Goal: Task Accomplishment & Management: Manage account settings

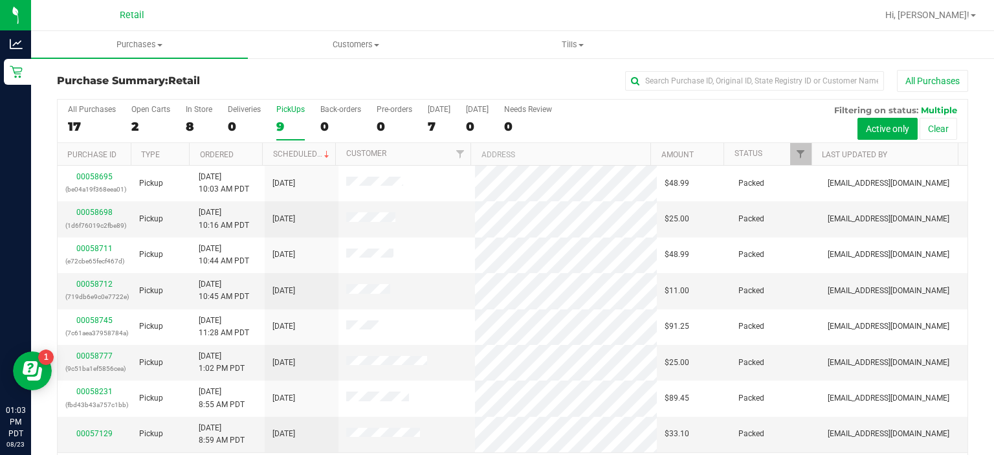
click at [292, 111] on div "PickUps" at bounding box center [290, 109] width 28 height 9
click at [0, 0] on input "PickUps 9" at bounding box center [0, 0] width 0 height 0
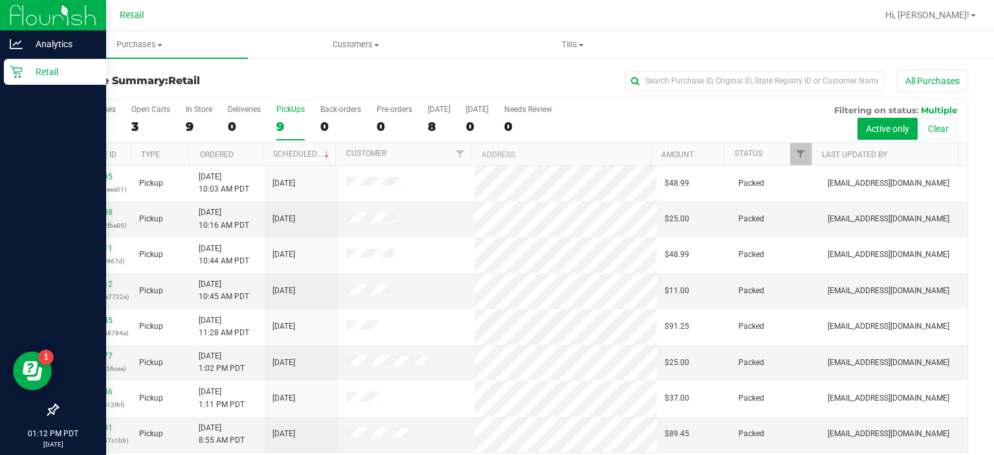
click at [8, 74] on div "Retail" at bounding box center [55, 72] width 102 height 26
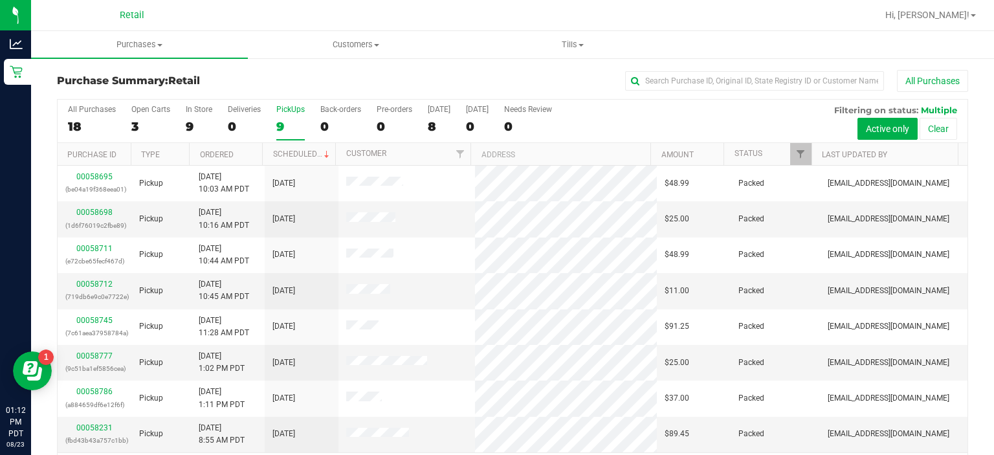
click at [297, 111] on div "PickUps" at bounding box center [290, 109] width 28 height 9
click at [0, 0] on input "PickUps 9" at bounding box center [0, 0] width 0 height 0
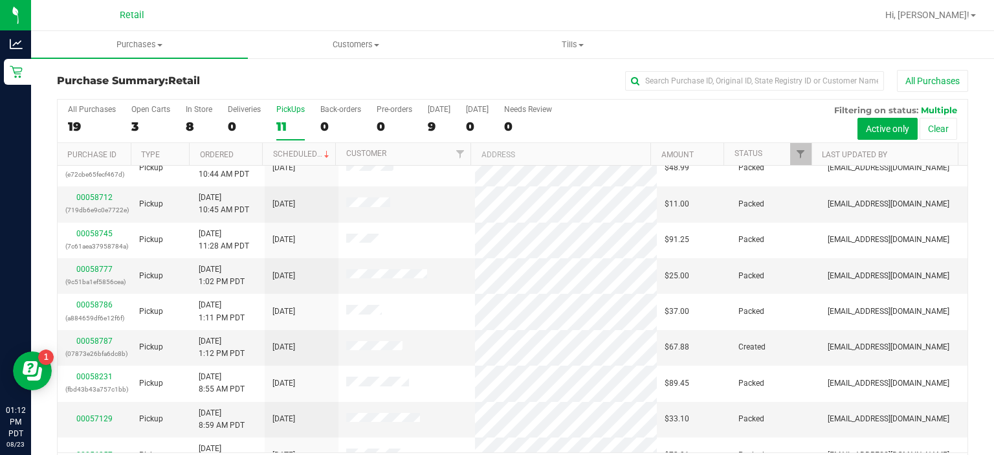
scroll to position [105, 0]
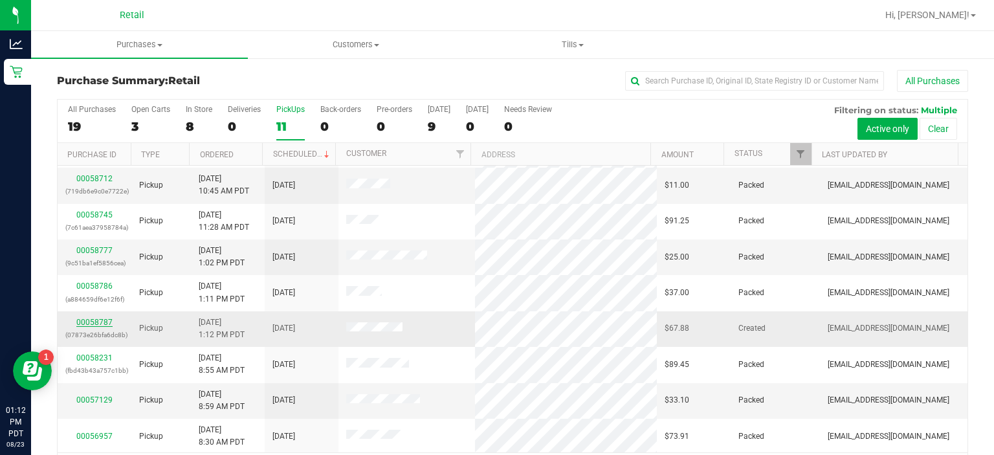
click at [91, 322] on link "00058787" at bounding box center [94, 322] width 36 height 9
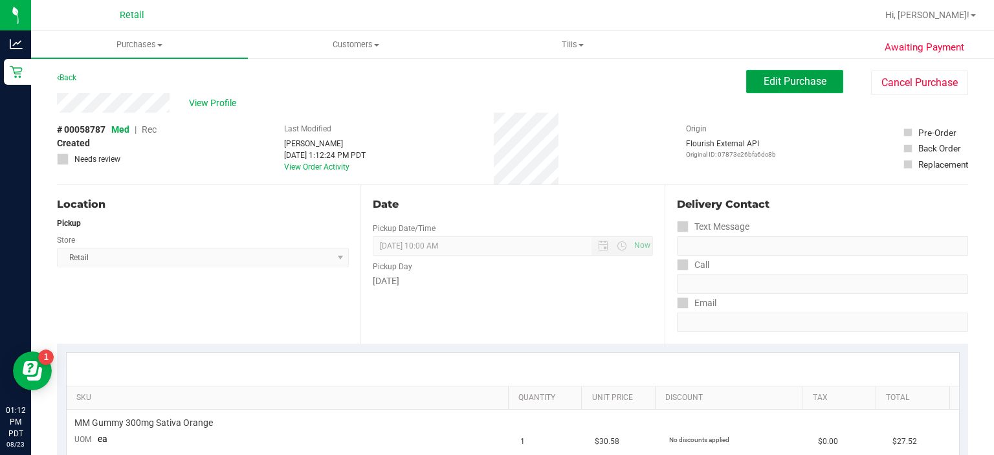
click at [787, 84] on span "Edit Purchase" at bounding box center [794, 81] width 63 height 12
click at [153, 131] on span "Rec" at bounding box center [149, 129] width 15 height 10
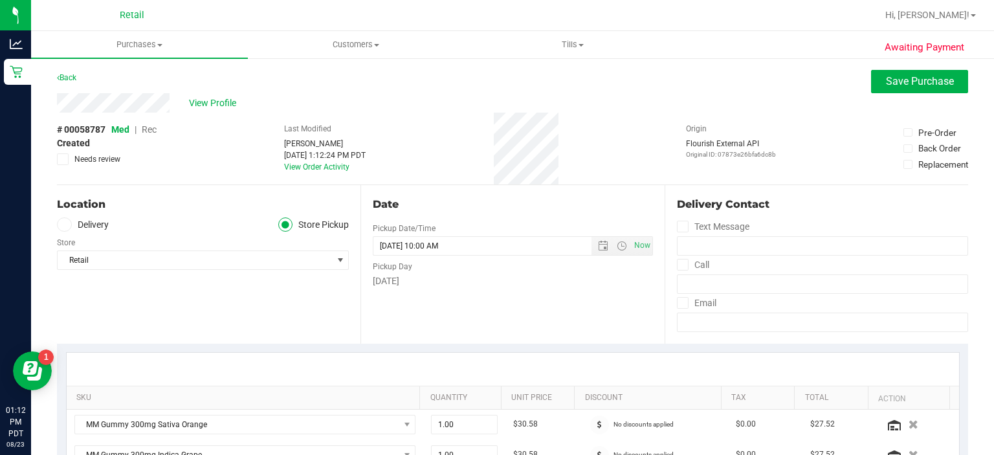
click at [149, 130] on span "Rec" at bounding box center [149, 129] width 15 height 10
click at [894, 81] on span "Save Purchase" at bounding box center [920, 81] width 68 height 12
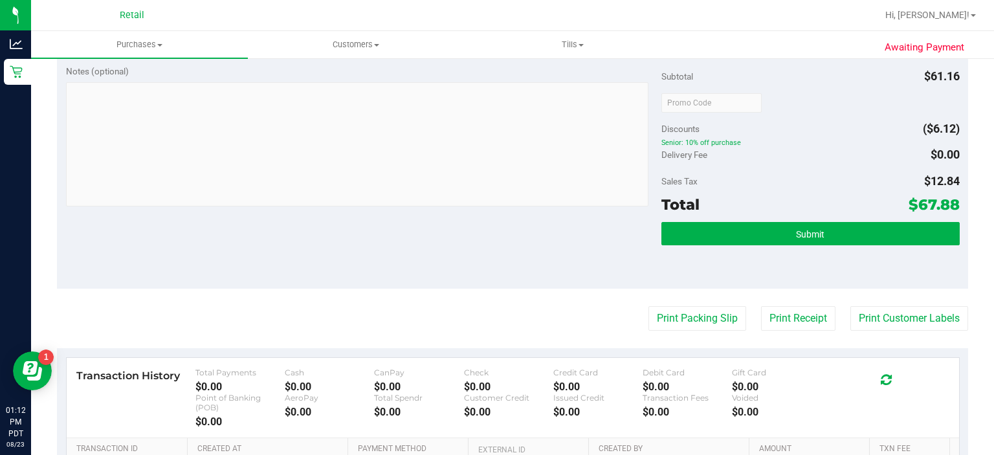
scroll to position [461, 0]
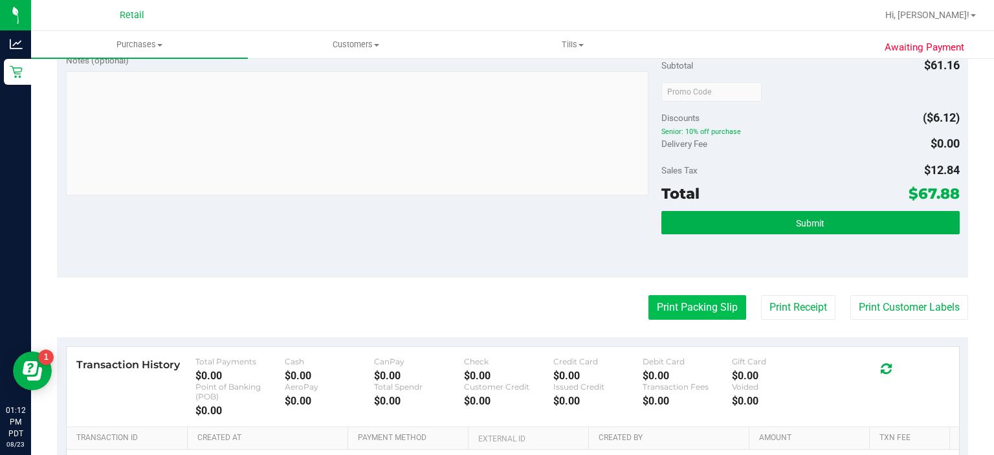
click at [683, 307] on button "Print Packing Slip" at bounding box center [697, 307] width 98 height 25
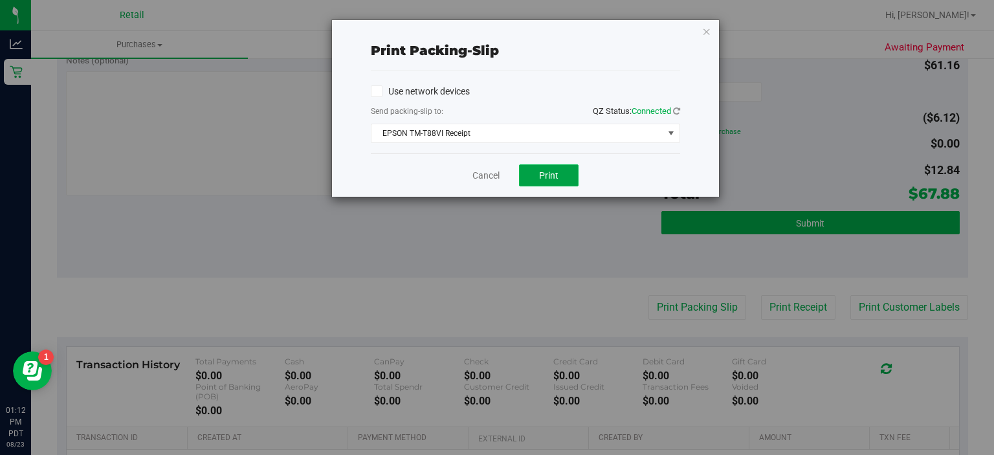
click at [550, 179] on span "Print" at bounding box center [548, 175] width 19 height 10
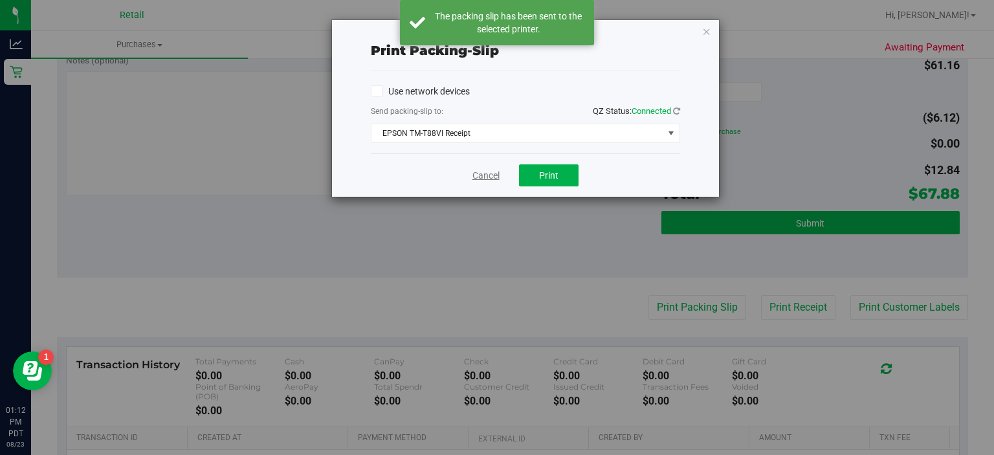
click at [474, 174] on link "Cancel" at bounding box center [485, 176] width 27 height 14
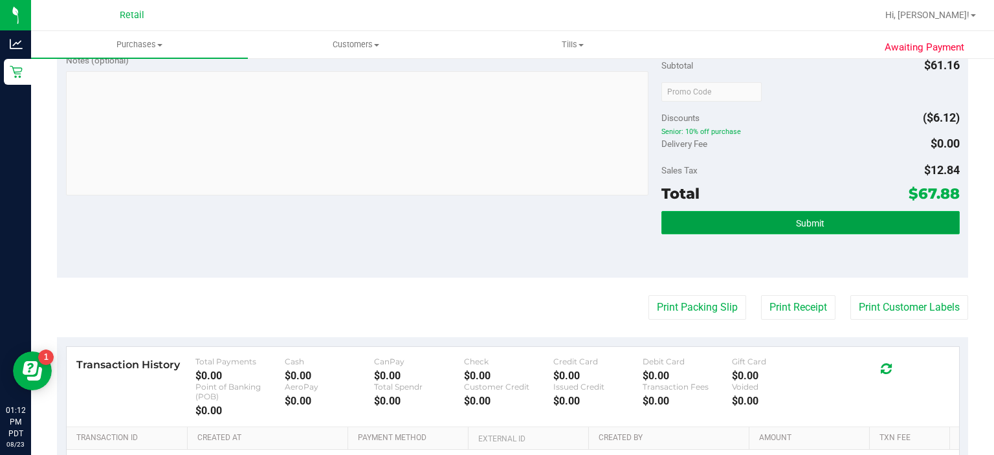
click at [807, 223] on span "Submit" at bounding box center [810, 223] width 28 height 10
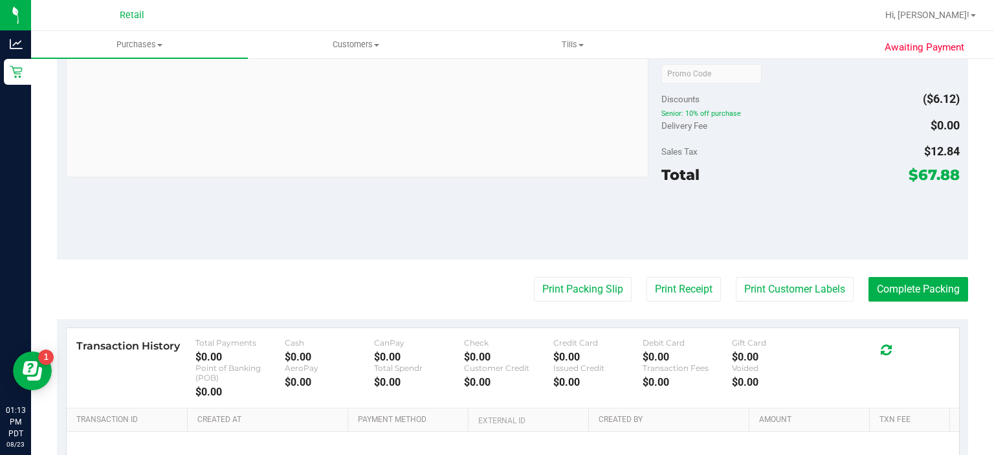
scroll to position [542, 0]
click at [919, 288] on button "Complete Packing" at bounding box center [918, 288] width 100 height 25
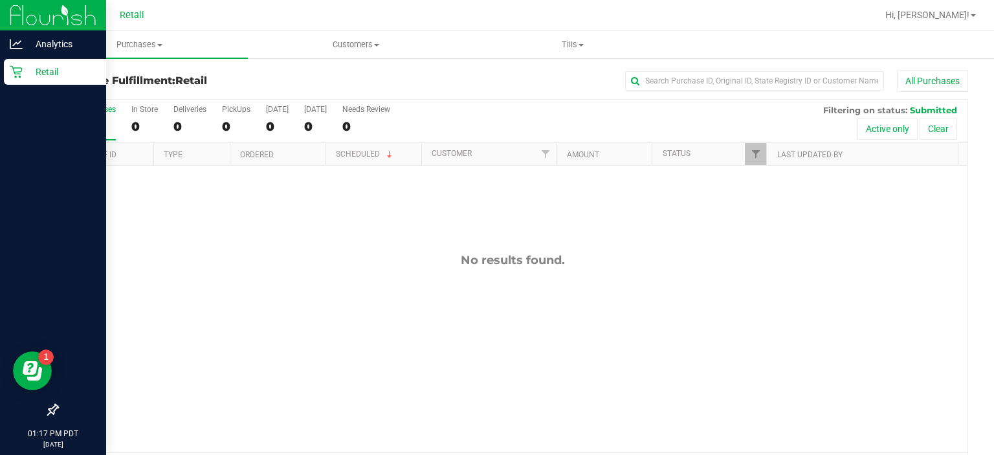
click at [18, 69] on icon at bounding box center [16, 71] width 13 height 13
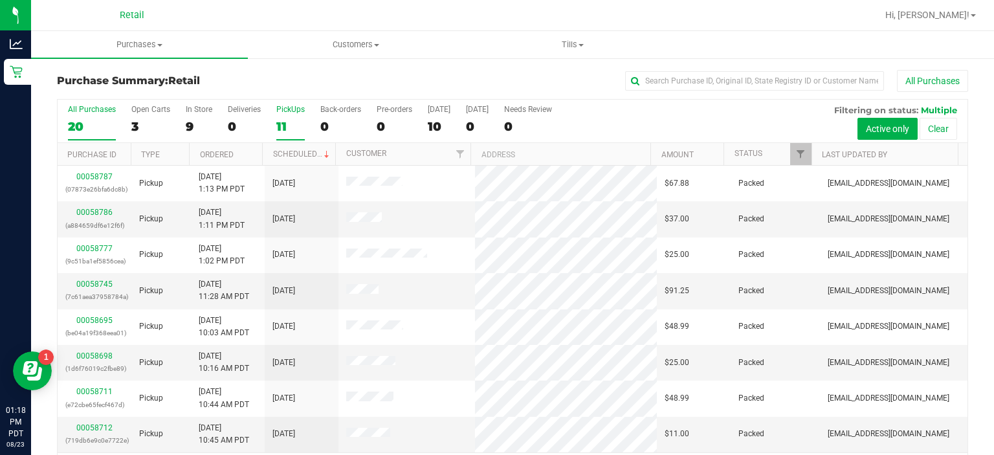
click at [295, 105] on div "PickUps" at bounding box center [290, 109] width 28 height 9
click at [0, 0] on input "PickUps 11" at bounding box center [0, 0] width 0 height 0
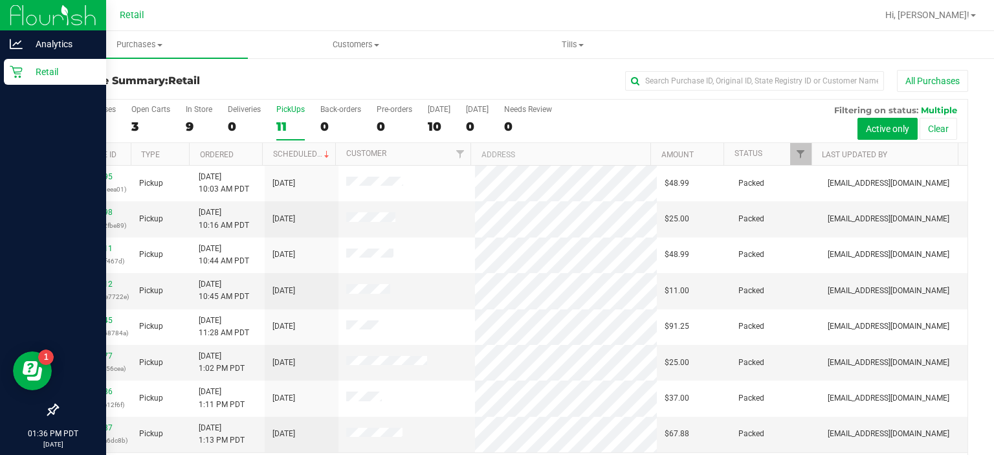
click at [16, 79] on div "Retail" at bounding box center [55, 72] width 102 height 26
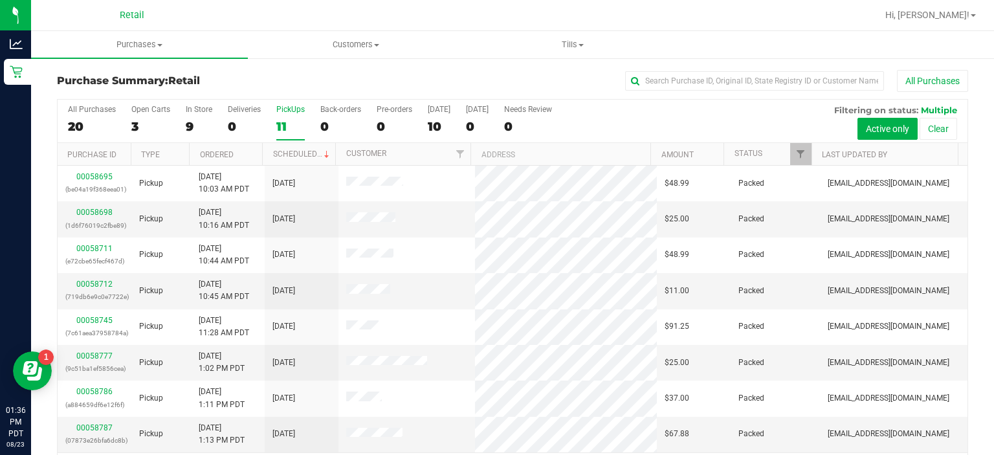
click at [290, 113] on div "PickUps" at bounding box center [290, 109] width 28 height 9
click at [0, 0] on input "PickUps 11" at bounding box center [0, 0] width 0 height 0
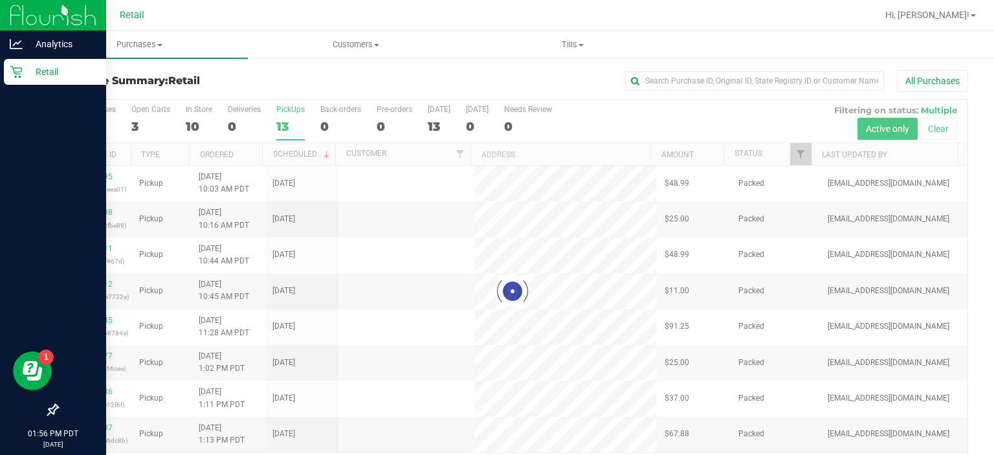
click at [0, 72] on link "Retail" at bounding box center [53, 73] width 106 height 28
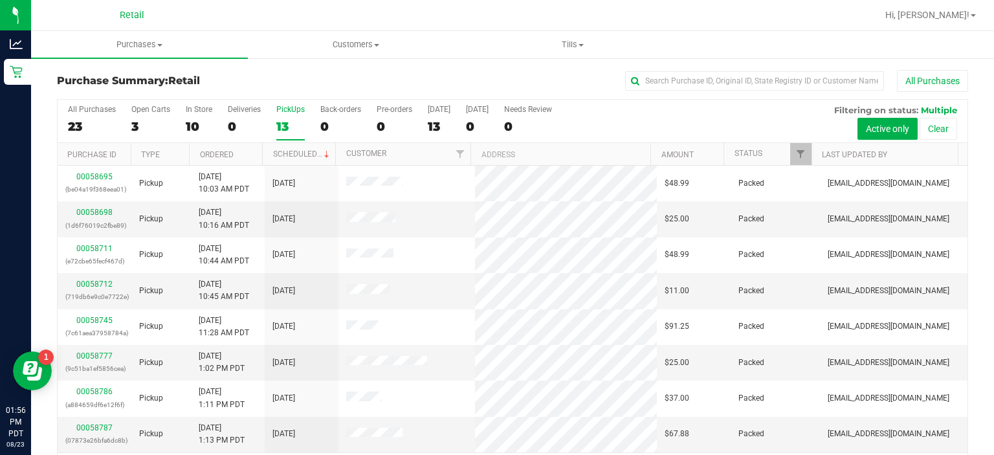
click at [287, 105] on div "PickUps" at bounding box center [290, 109] width 28 height 9
click at [0, 0] on input "PickUps 13" at bounding box center [0, 0] width 0 height 0
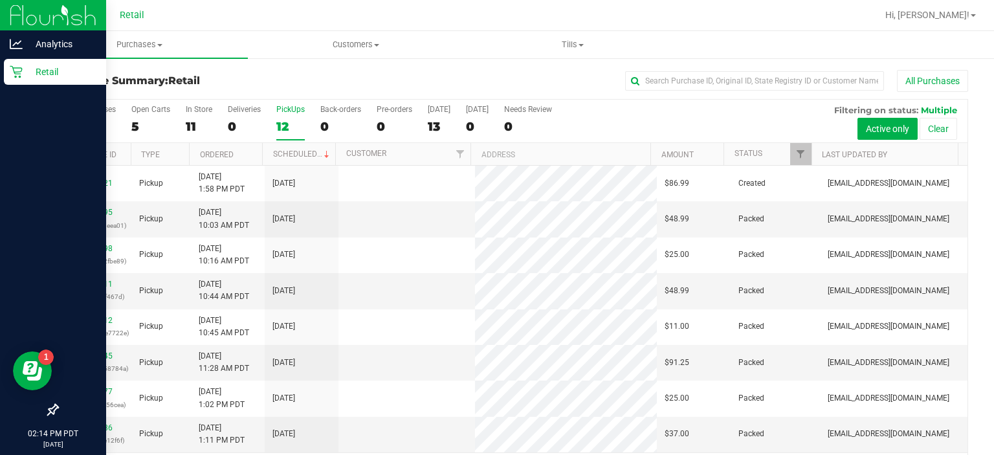
click at [10, 75] on icon at bounding box center [16, 71] width 13 height 13
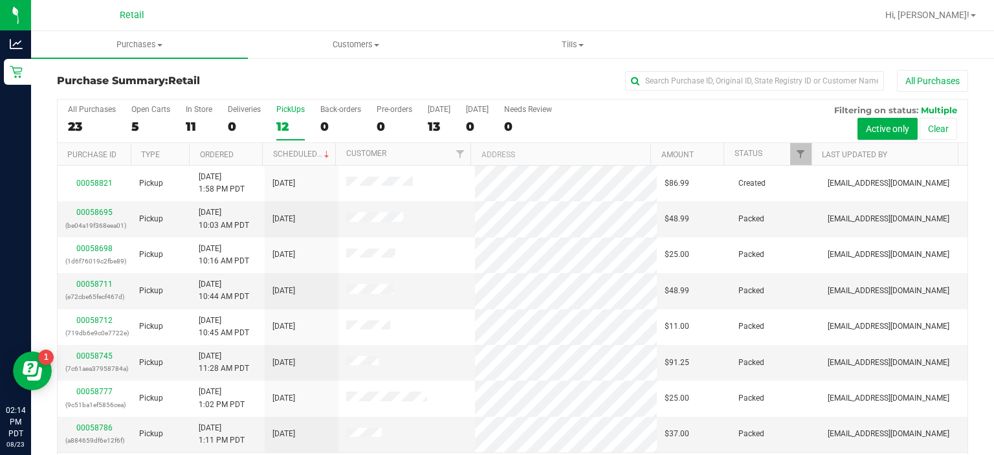
click at [291, 109] on div "PickUps" at bounding box center [290, 109] width 28 height 9
click at [0, 0] on input "PickUps 12" at bounding box center [0, 0] width 0 height 0
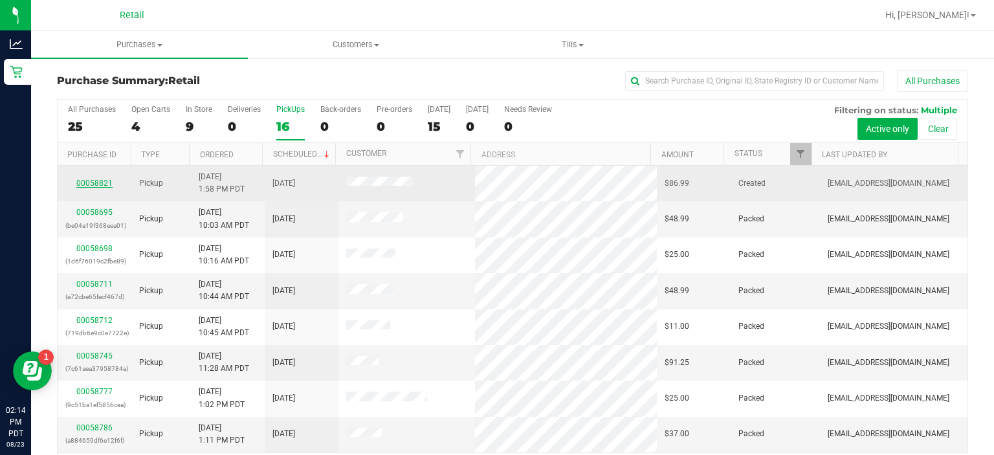
click at [89, 180] on link "00058821" at bounding box center [94, 183] width 36 height 9
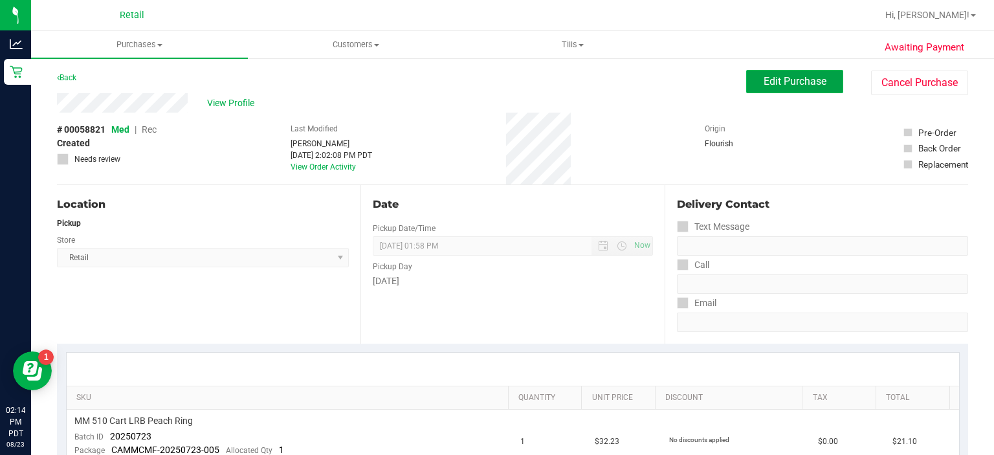
click at [771, 82] on span "Edit Purchase" at bounding box center [794, 81] width 63 height 12
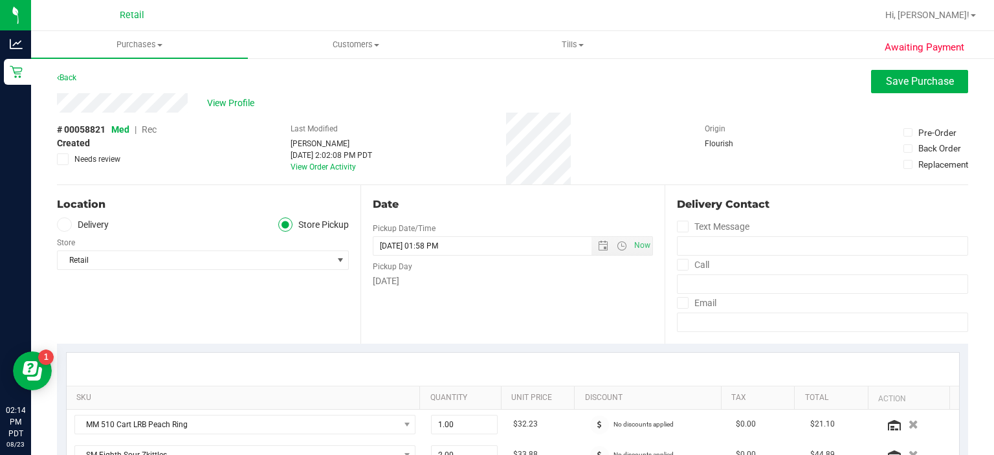
click at [145, 128] on span "Rec" at bounding box center [149, 129] width 15 height 10
click at [886, 83] on span "Save Purchase" at bounding box center [920, 81] width 68 height 12
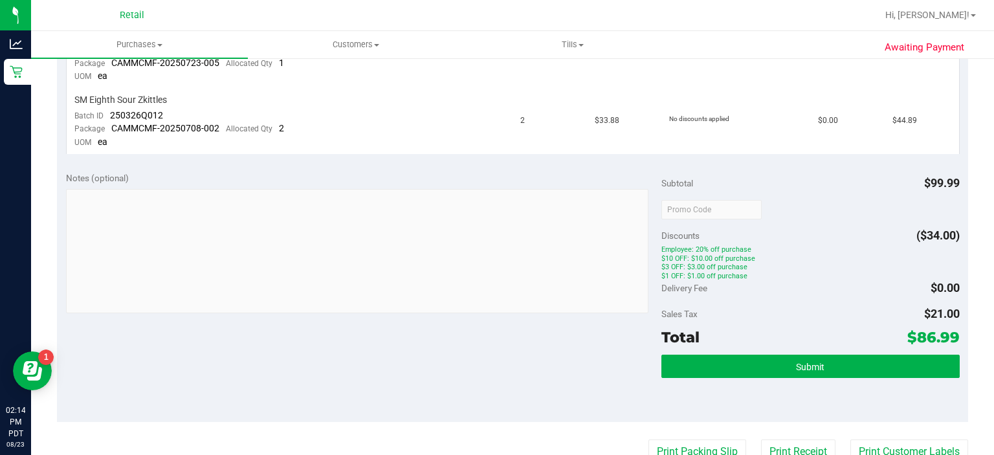
scroll to position [472, 0]
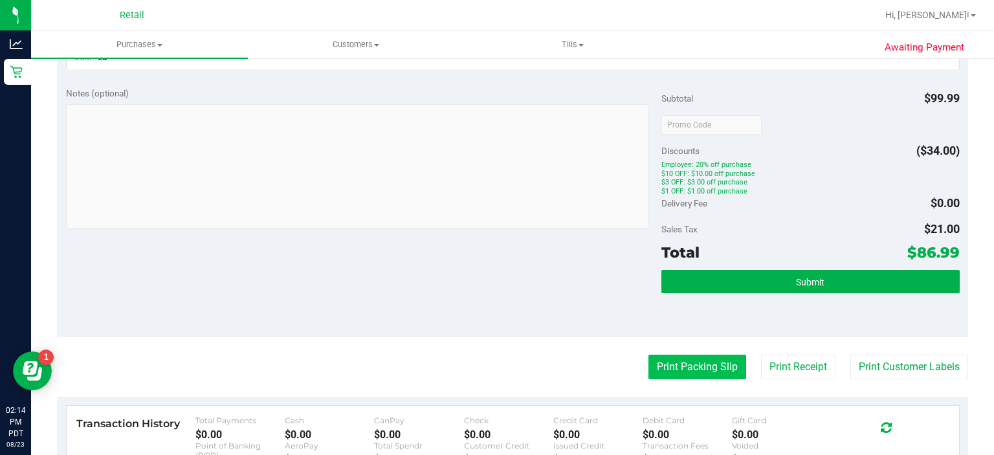
click at [681, 362] on button "Print Packing Slip" at bounding box center [697, 367] width 98 height 25
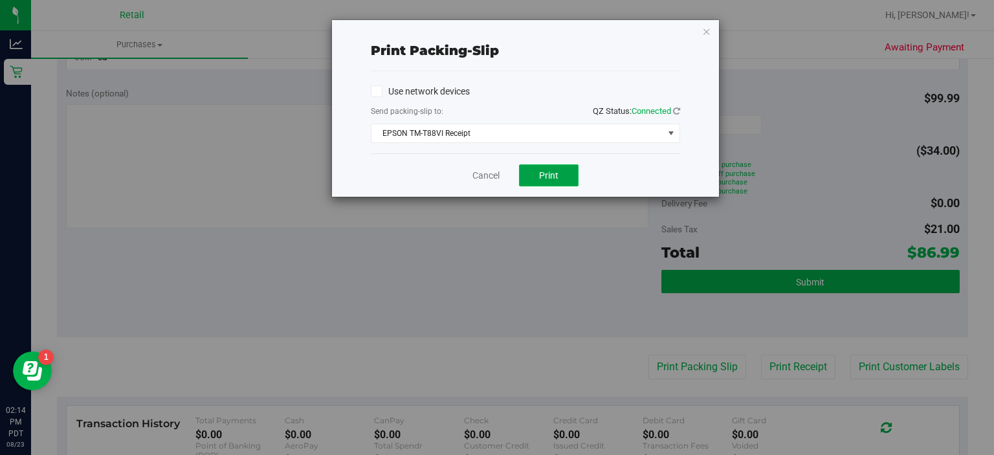
click at [546, 177] on span "Print" at bounding box center [548, 175] width 19 height 10
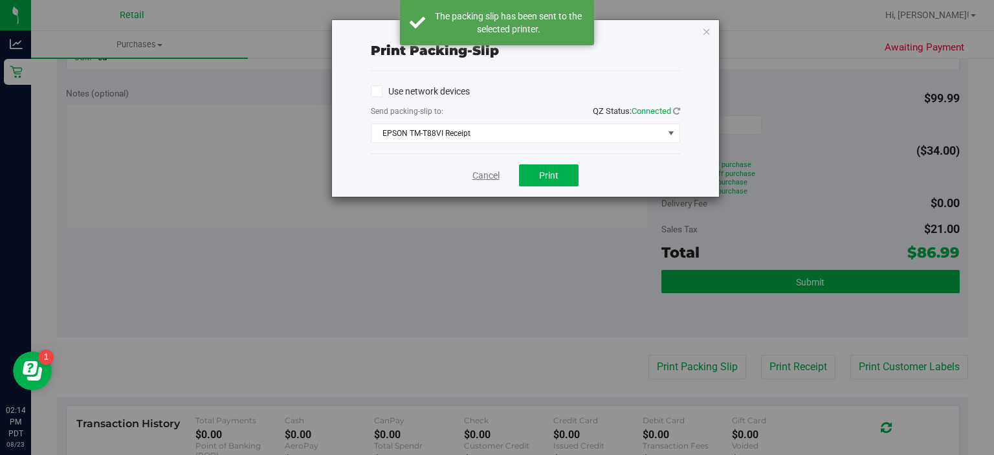
click at [487, 169] on link "Cancel" at bounding box center [485, 176] width 27 height 14
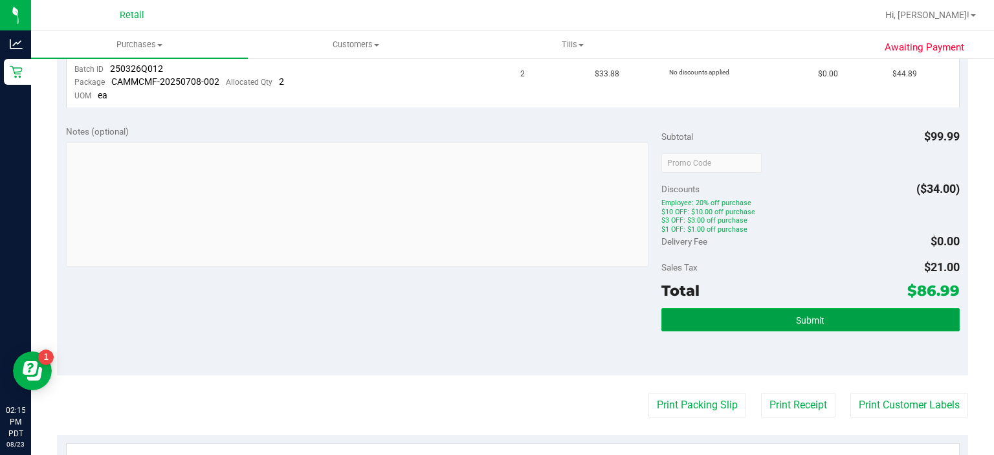
click at [811, 316] on span "Submit" at bounding box center [810, 320] width 28 height 10
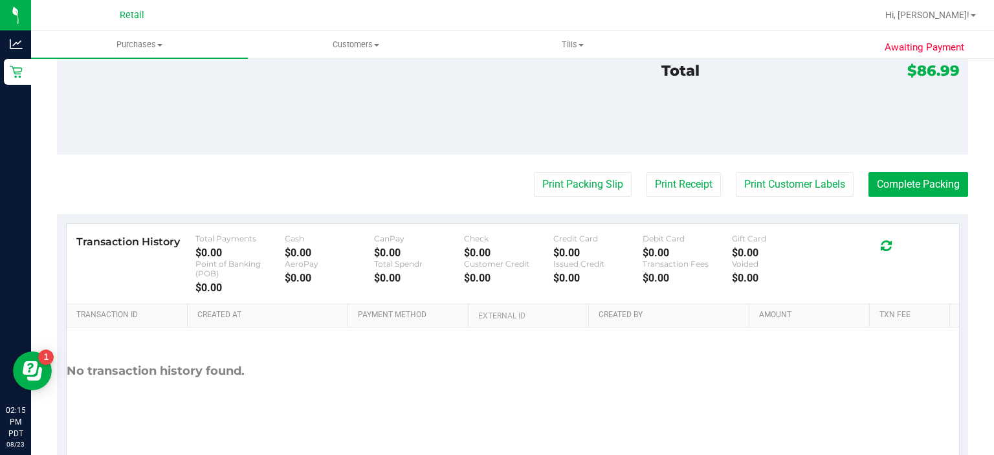
scroll to position [697, 0]
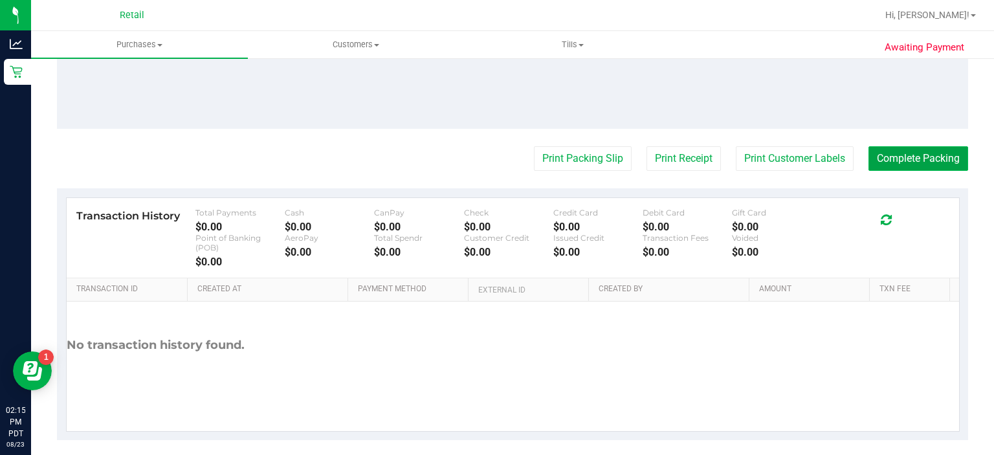
click at [915, 158] on button "Complete Packing" at bounding box center [918, 158] width 100 height 25
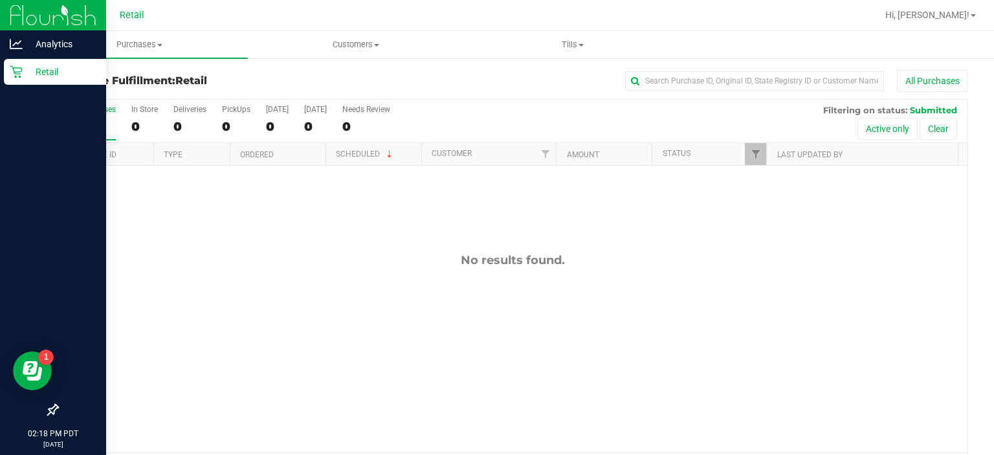
click at [18, 79] on div "Retail" at bounding box center [55, 72] width 102 height 26
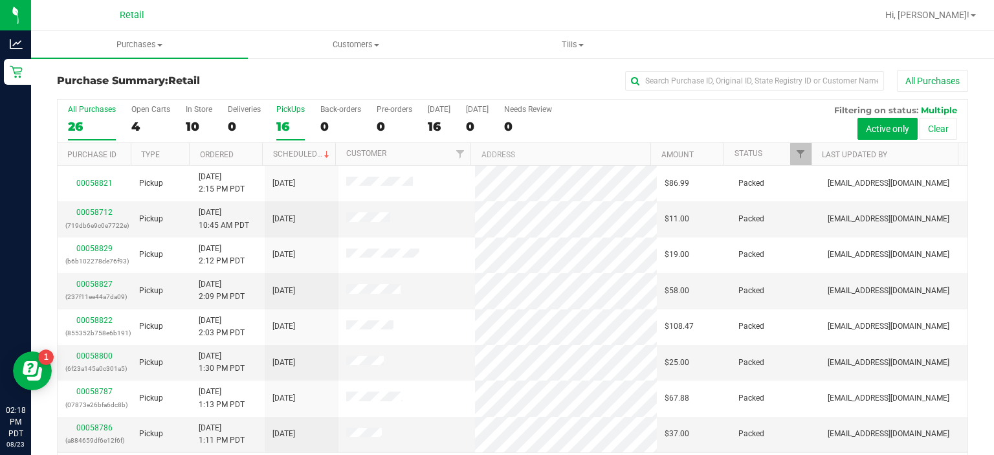
click at [296, 106] on div "PickUps" at bounding box center [290, 109] width 28 height 9
click at [0, 0] on input "PickUps 16" at bounding box center [0, 0] width 0 height 0
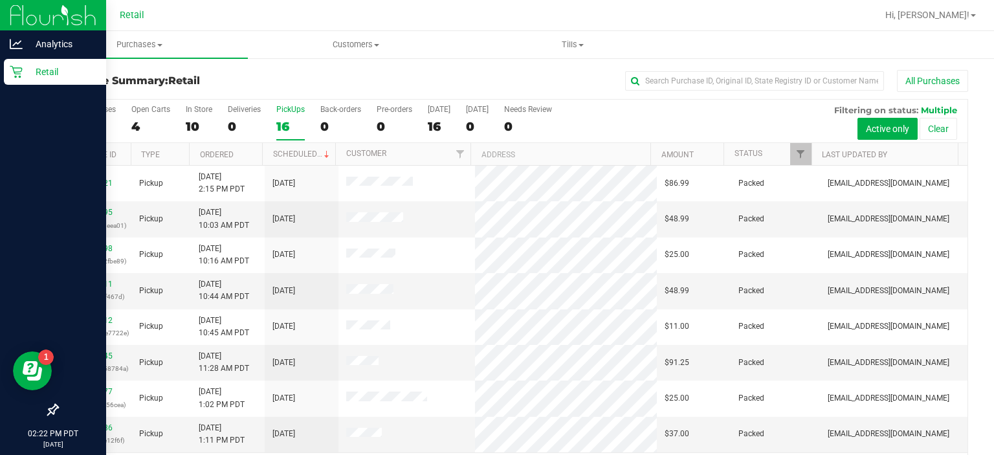
click at [17, 76] on icon at bounding box center [16, 71] width 13 height 13
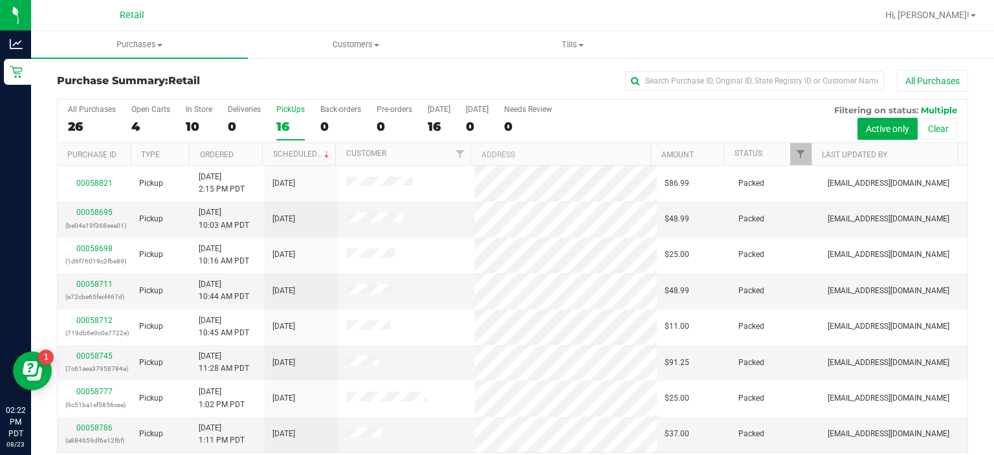
click at [293, 107] on div "PickUps" at bounding box center [290, 109] width 28 height 9
click at [0, 0] on input "PickUps 16" at bounding box center [0, 0] width 0 height 0
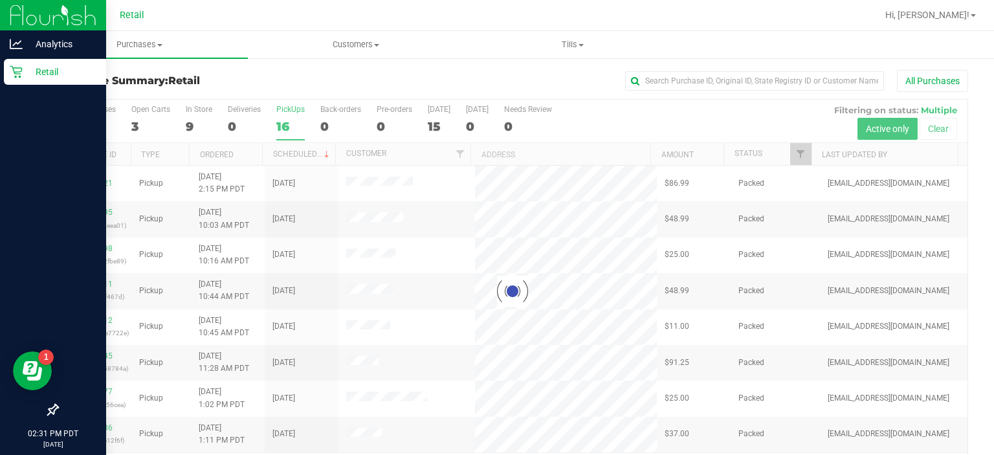
click at [21, 79] on div "Retail" at bounding box center [55, 72] width 102 height 26
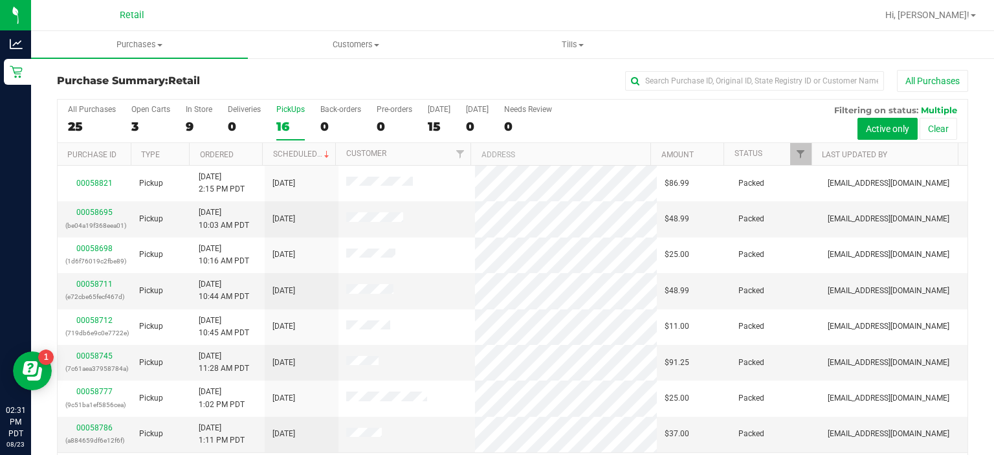
click at [286, 107] on div "PickUps" at bounding box center [290, 109] width 28 height 9
click at [0, 0] on input "PickUps 16" at bounding box center [0, 0] width 0 height 0
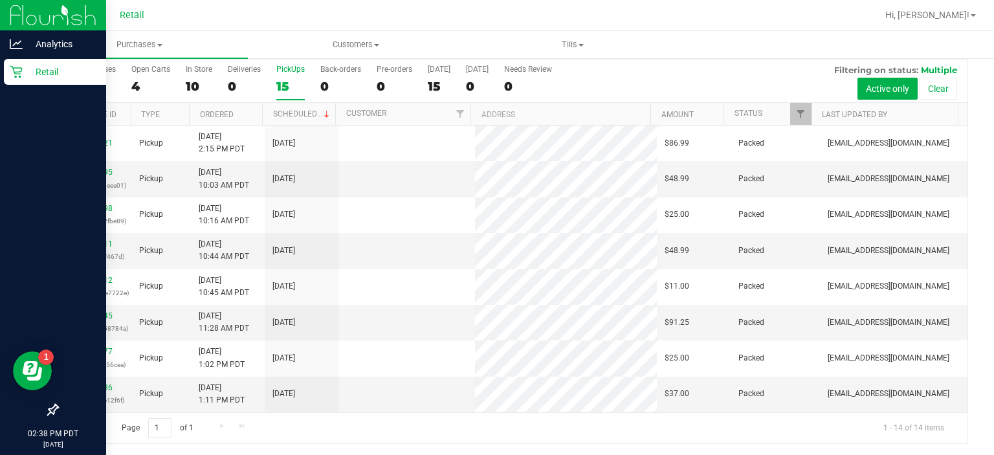
click at [14, 81] on div "Retail" at bounding box center [55, 72] width 102 height 26
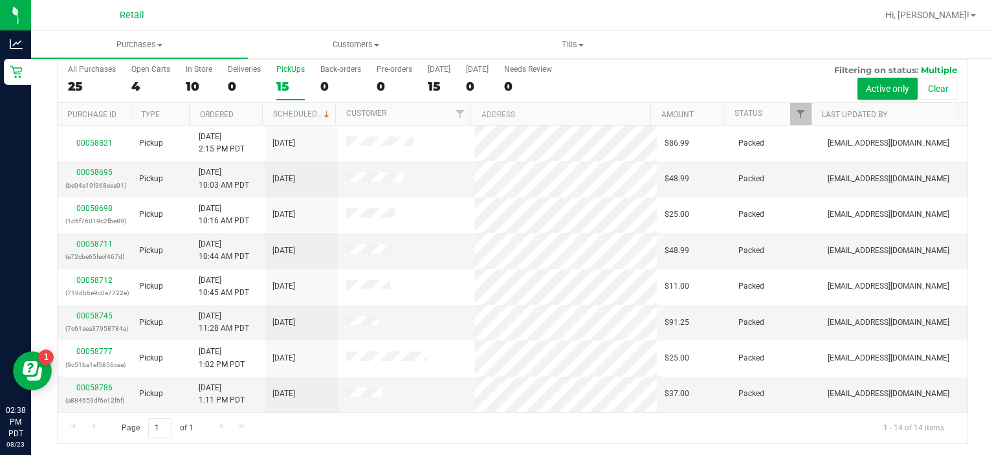
click at [294, 75] on label "PickUps 15" at bounding box center [290, 83] width 28 height 36
click at [0, 0] on input "PickUps 15" at bounding box center [0, 0] width 0 height 0
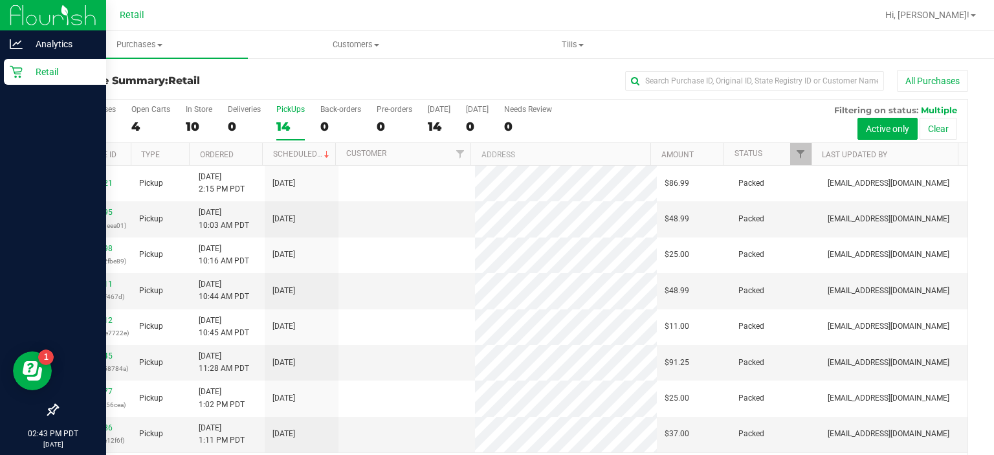
click at [22, 84] on div "Retail" at bounding box center [55, 72] width 102 height 26
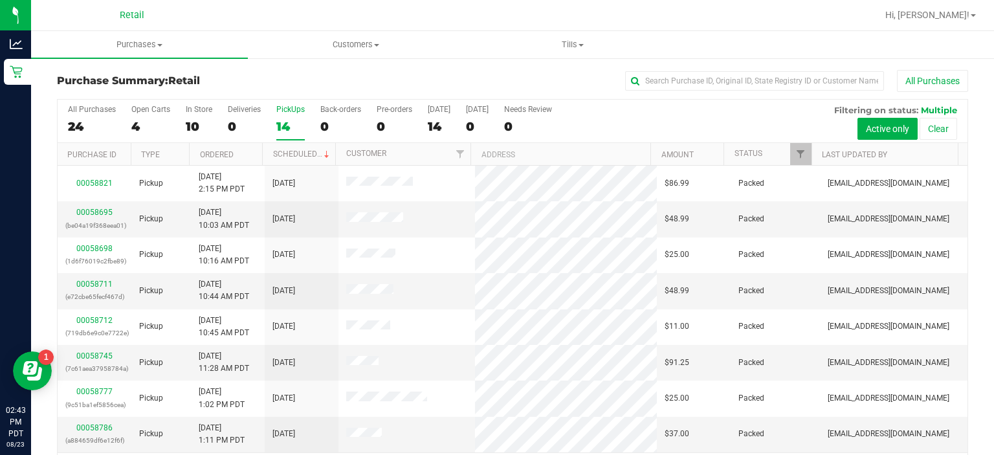
click at [284, 111] on div "PickUps" at bounding box center [290, 109] width 28 height 9
click at [0, 0] on input "PickUps 14" at bounding box center [0, 0] width 0 height 0
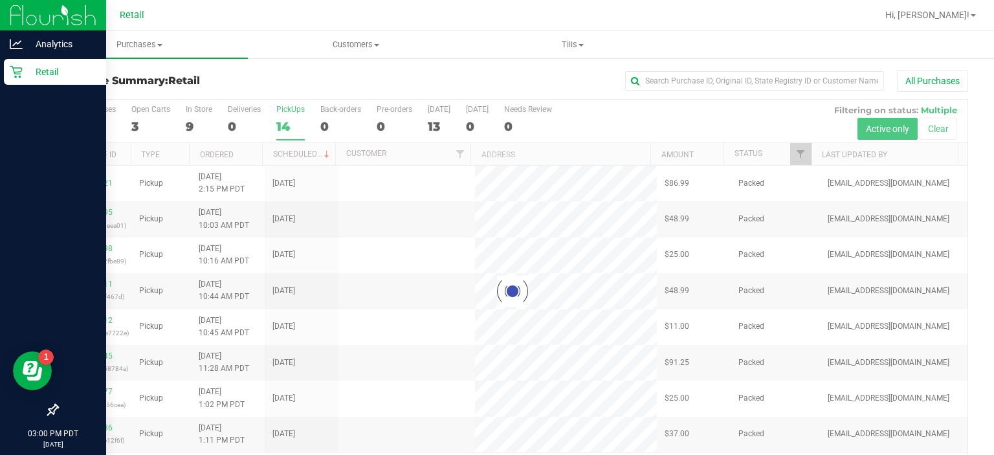
click at [17, 76] on icon at bounding box center [16, 71] width 13 height 13
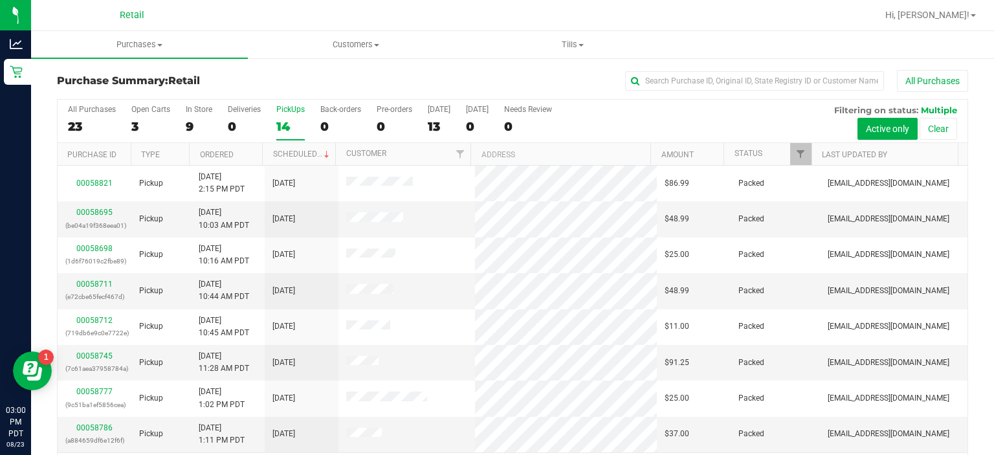
click at [298, 105] on div "PickUps" at bounding box center [290, 109] width 28 height 9
click at [0, 0] on input "PickUps 14" at bounding box center [0, 0] width 0 height 0
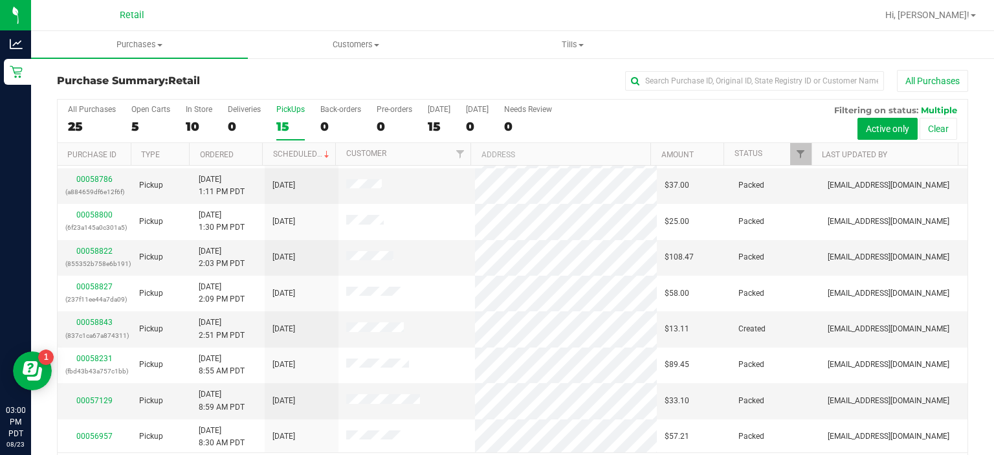
scroll to position [40, 0]
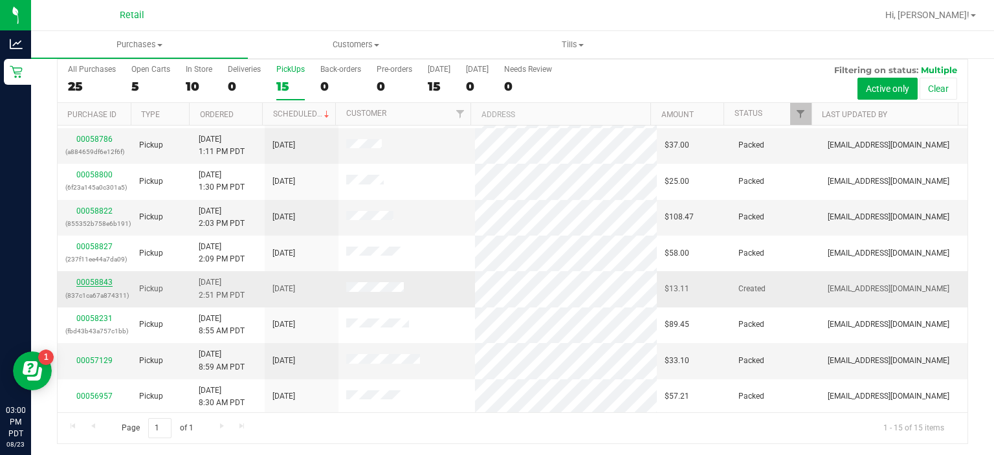
click at [95, 282] on link "00058843" at bounding box center [94, 282] width 36 height 9
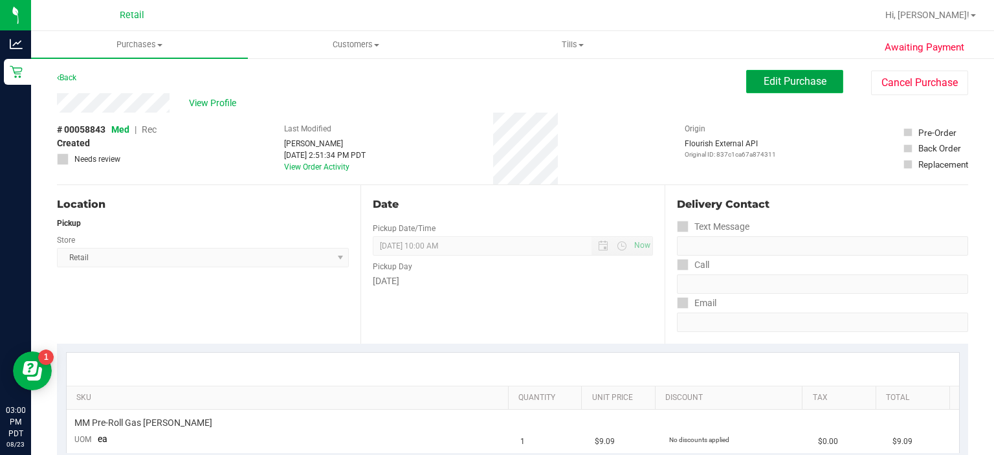
click at [787, 77] on span "Edit Purchase" at bounding box center [794, 81] width 63 height 12
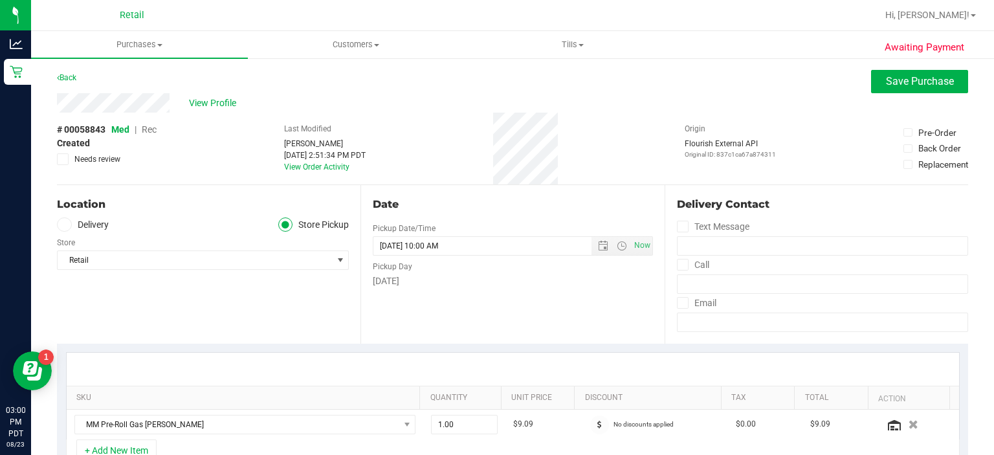
click at [149, 128] on span "Rec" at bounding box center [149, 129] width 15 height 10
click at [902, 82] on span "Save Purchase" at bounding box center [920, 81] width 68 height 12
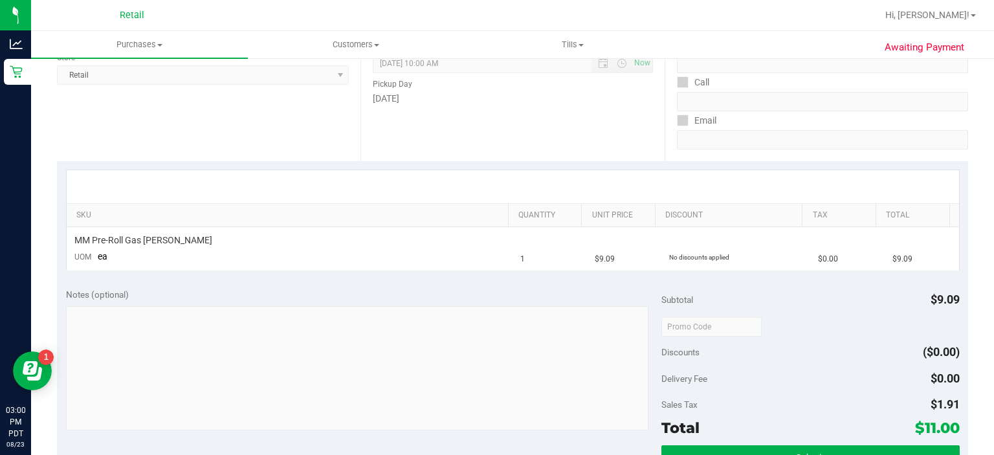
scroll to position [311, 0]
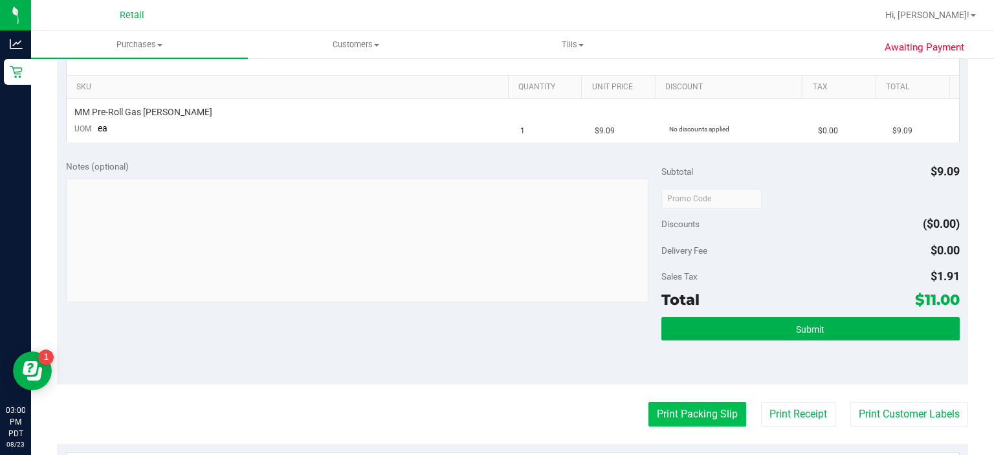
click at [668, 423] on button "Print Packing Slip" at bounding box center [697, 414] width 98 height 25
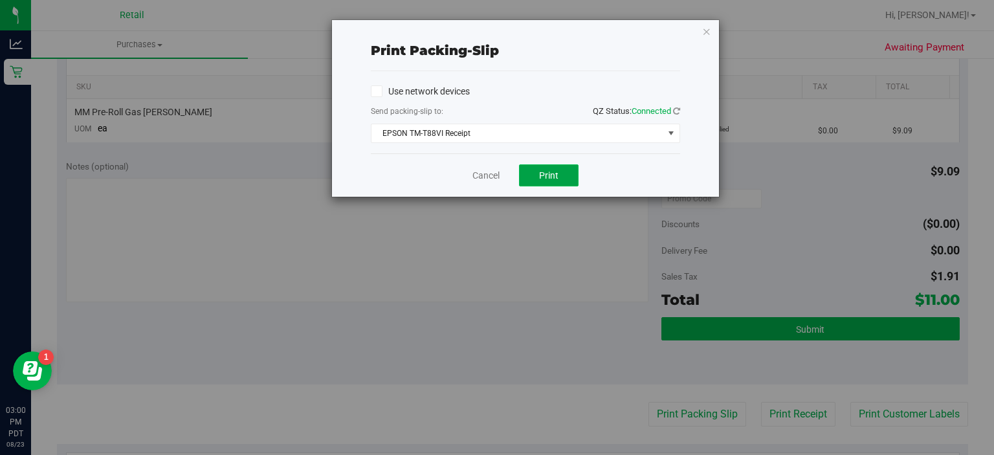
click at [553, 166] on button "Print" at bounding box center [549, 175] width 60 height 22
click at [481, 174] on link "Cancel" at bounding box center [485, 176] width 27 height 14
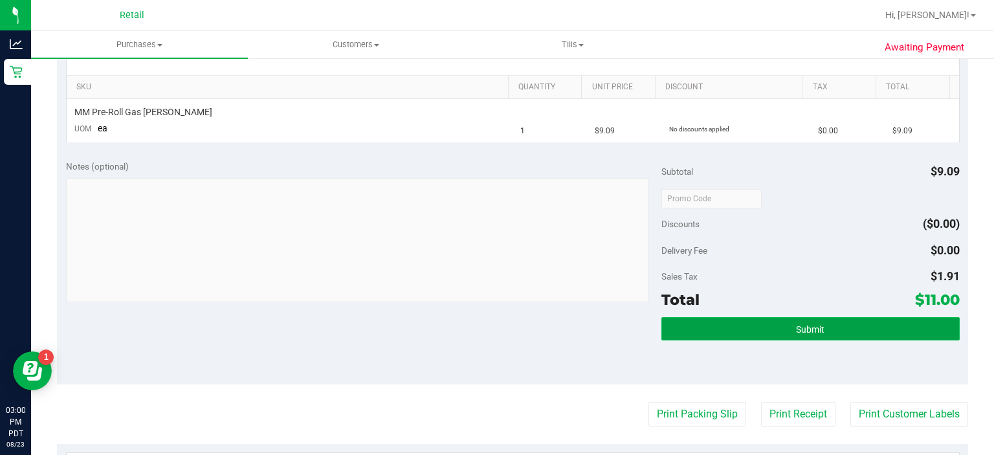
click at [824, 327] on button "Submit" at bounding box center [810, 328] width 298 height 23
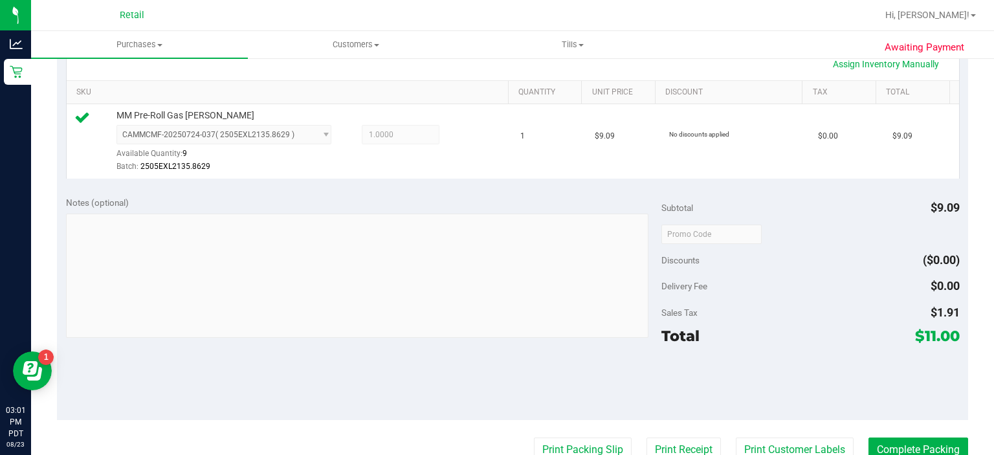
scroll to position [432, 0]
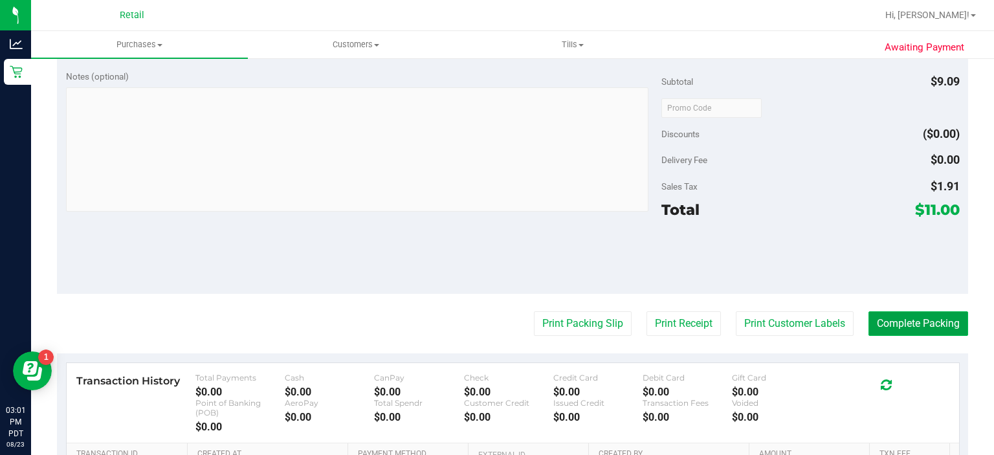
click at [905, 324] on button "Complete Packing" at bounding box center [918, 323] width 100 height 25
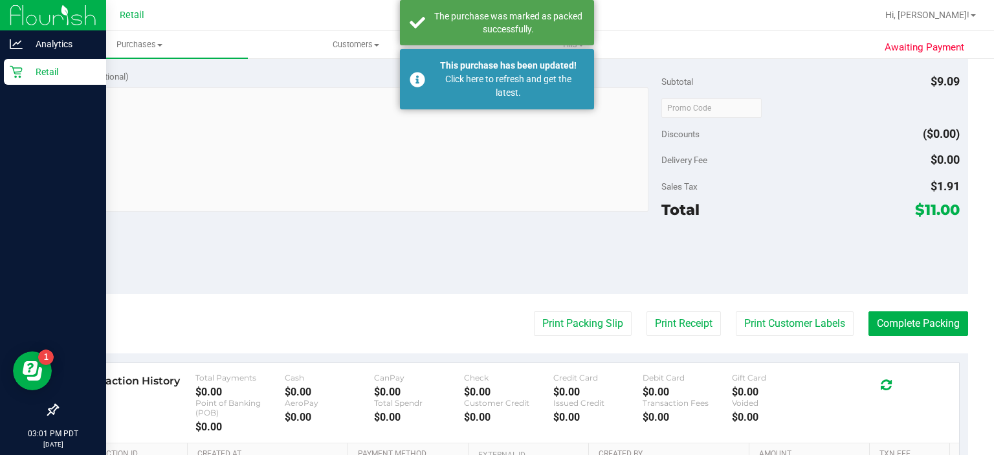
click at [27, 77] on p "Retail" at bounding box center [62, 72] width 78 height 16
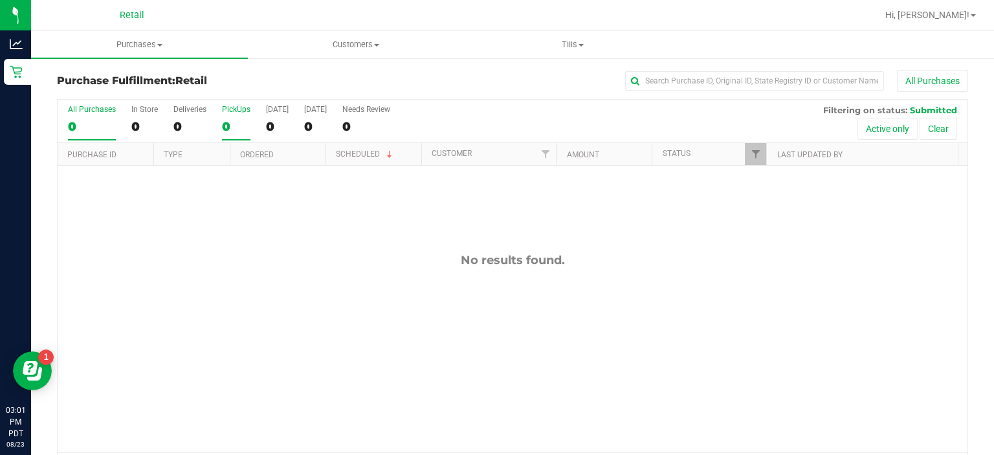
click at [236, 106] on div "PickUps" at bounding box center [236, 109] width 28 height 9
click at [0, 0] on input "PickUps 0" at bounding box center [0, 0] width 0 height 0
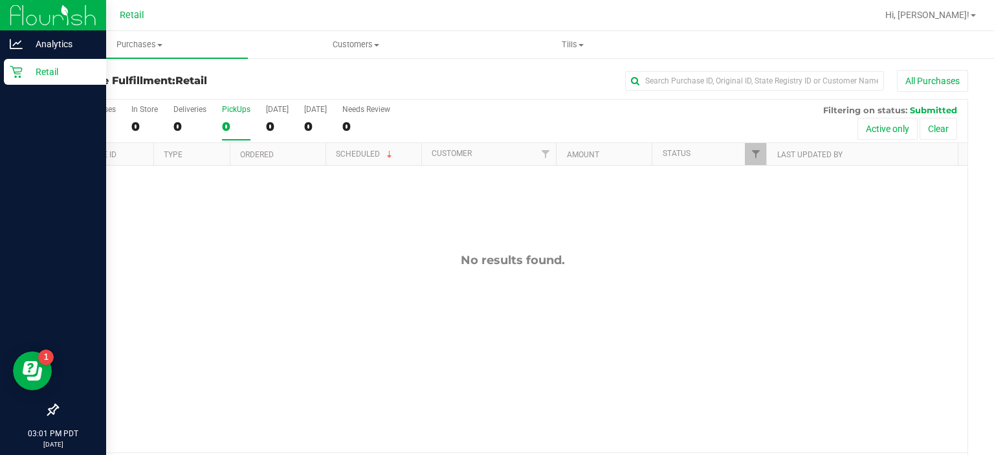
click at [8, 80] on div "Retail" at bounding box center [55, 72] width 102 height 26
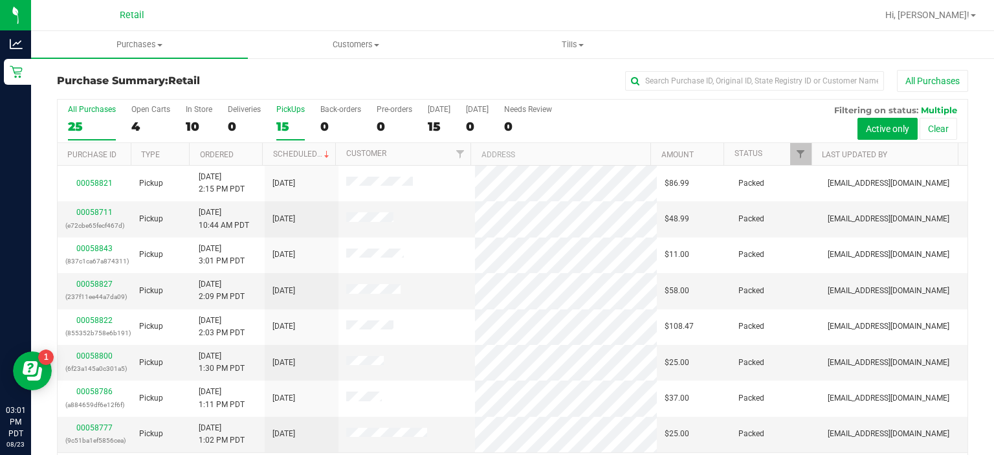
click at [292, 109] on div "PickUps" at bounding box center [290, 109] width 28 height 9
click at [0, 0] on input "PickUps 15" at bounding box center [0, 0] width 0 height 0
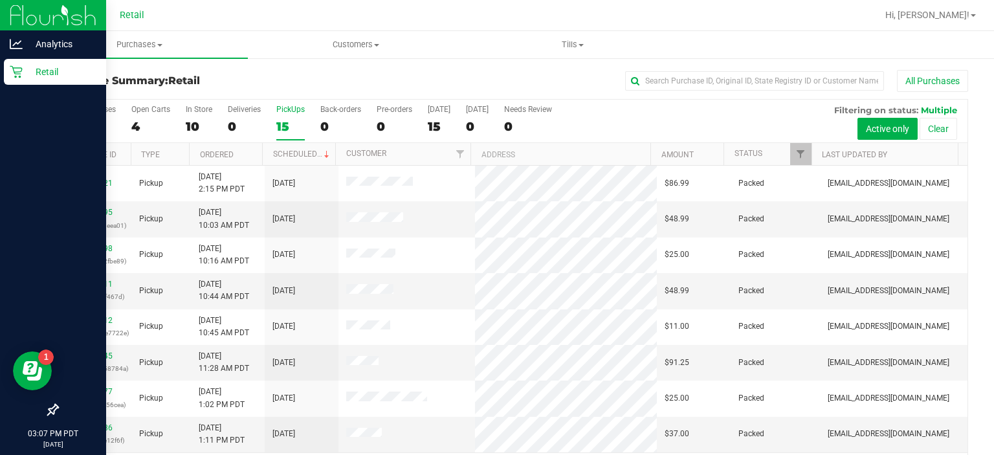
click at [11, 82] on div "Retail" at bounding box center [55, 72] width 102 height 26
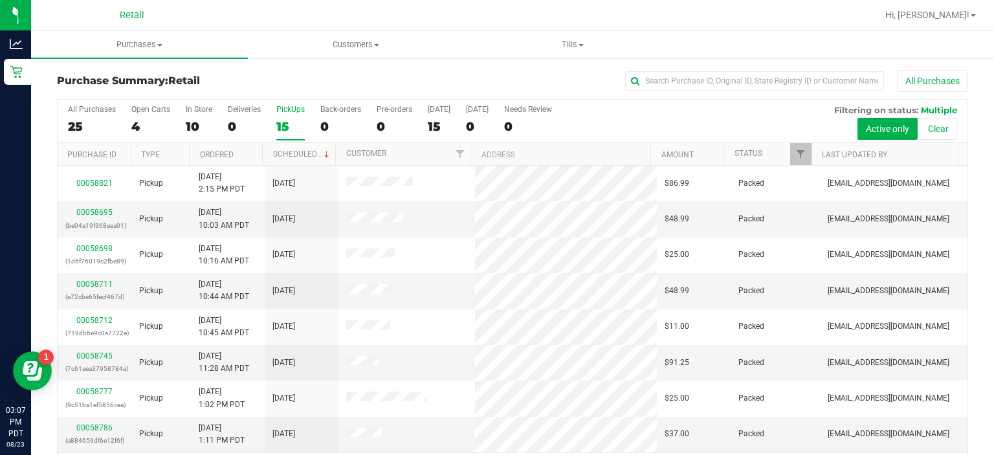
click at [292, 105] on div "PickUps" at bounding box center [290, 109] width 28 height 9
click at [0, 0] on input "PickUps 15" at bounding box center [0, 0] width 0 height 0
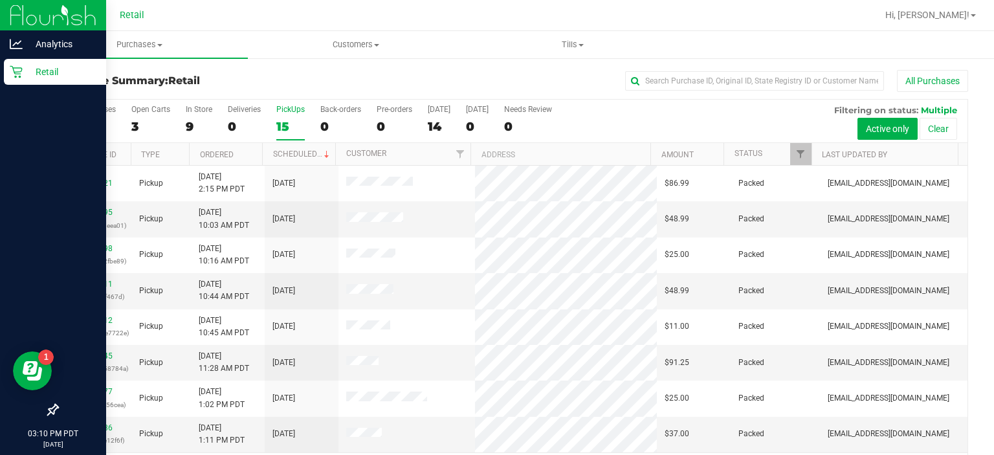
click at [3, 76] on link "Retail" at bounding box center [53, 73] width 106 height 28
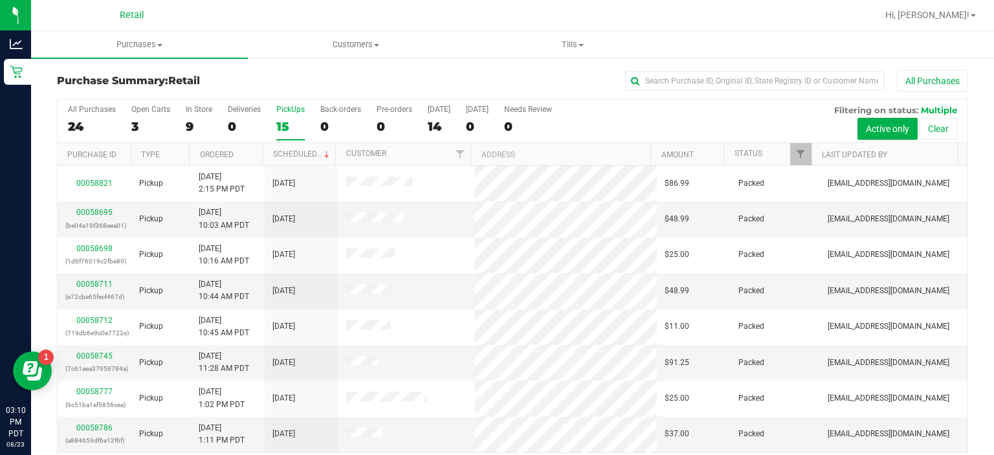
click at [291, 109] on div "PickUps" at bounding box center [290, 109] width 28 height 9
click at [0, 0] on input "PickUps 15" at bounding box center [0, 0] width 0 height 0
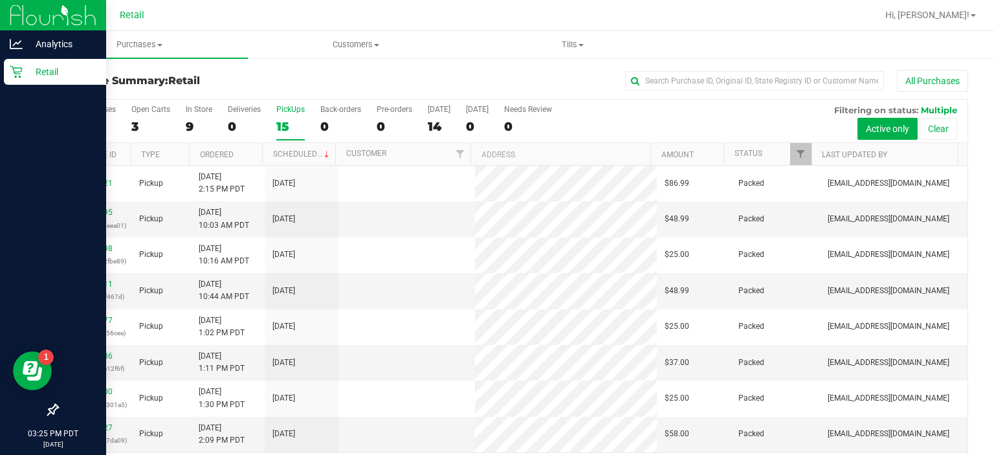
click at [16, 75] on icon at bounding box center [16, 71] width 13 height 13
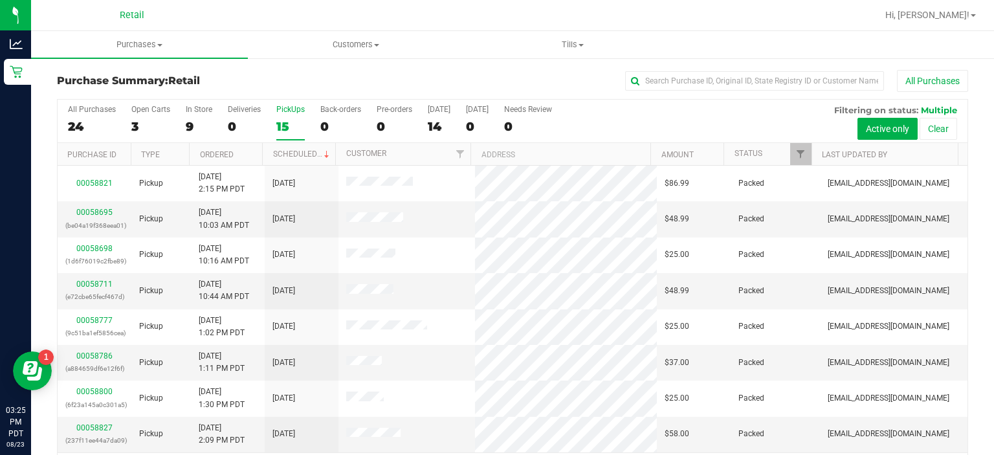
click at [291, 105] on div "PickUps" at bounding box center [290, 109] width 28 height 9
click at [0, 0] on input "PickUps 15" at bounding box center [0, 0] width 0 height 0
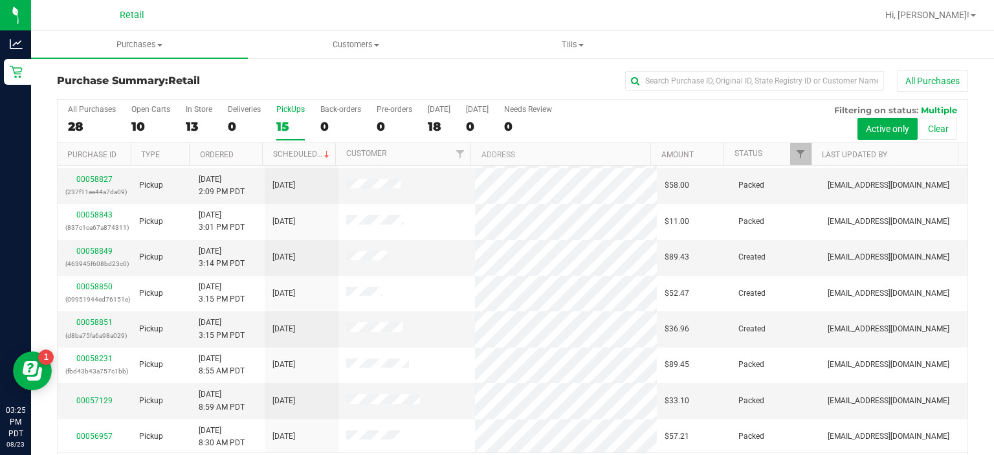
scroll to position [40, 0]
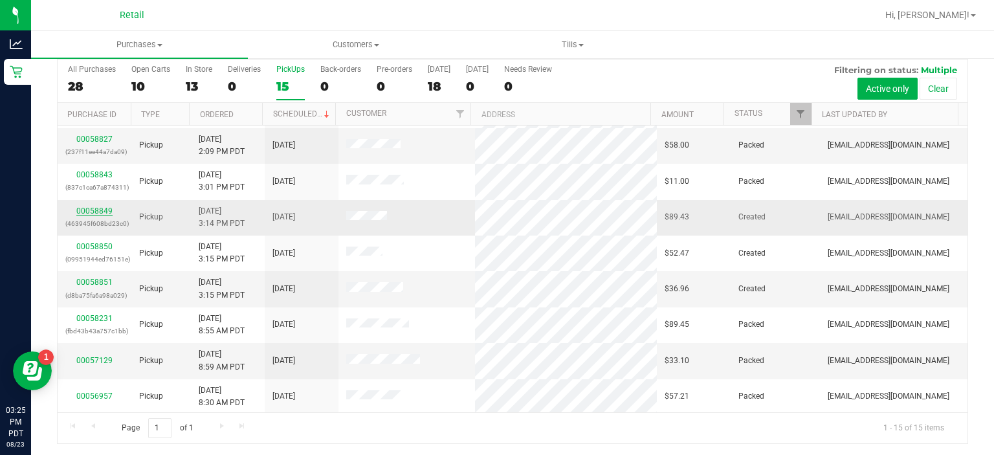
click at [89, 210] on link "00058849" at bounding box center [94, 210] width 36 height 9
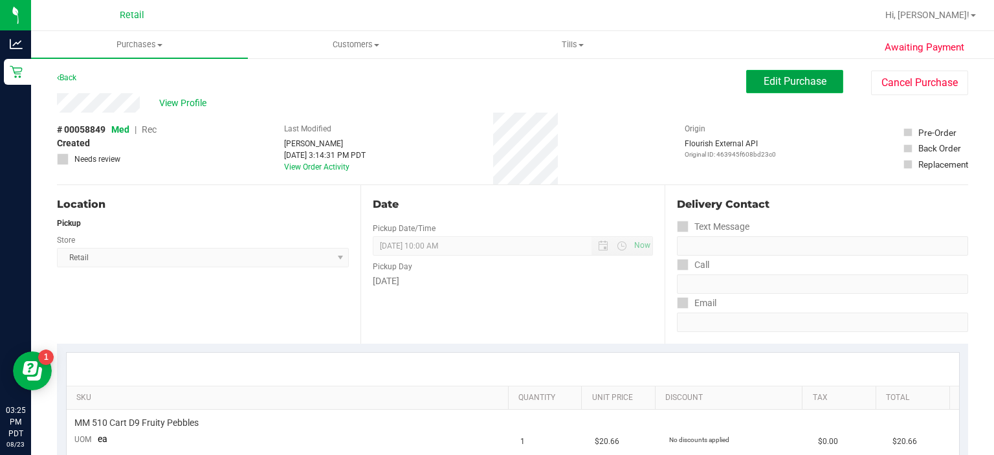
click at [782, 83] on span "Edit Purchase" at bounding box center [794, 81] width 63 height 12
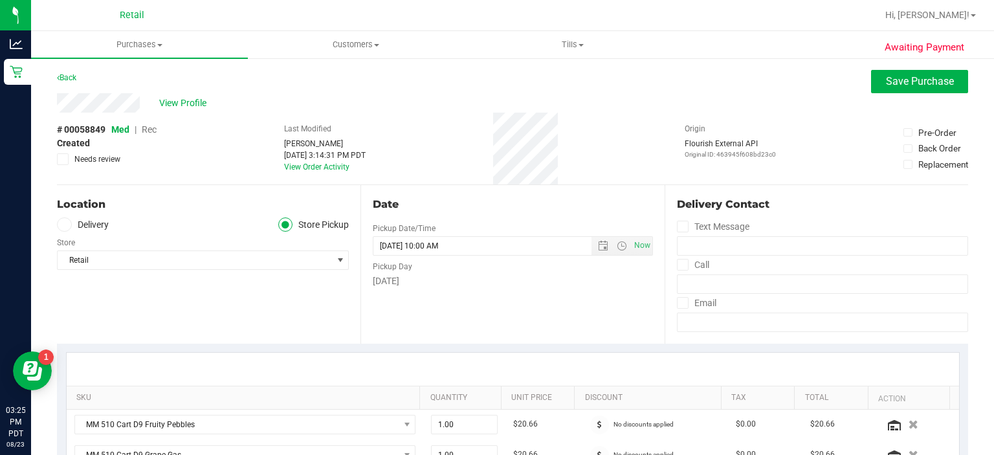
click at [149, 129] on span "Rec" at bounding box center [149, 129] width 15 height 10
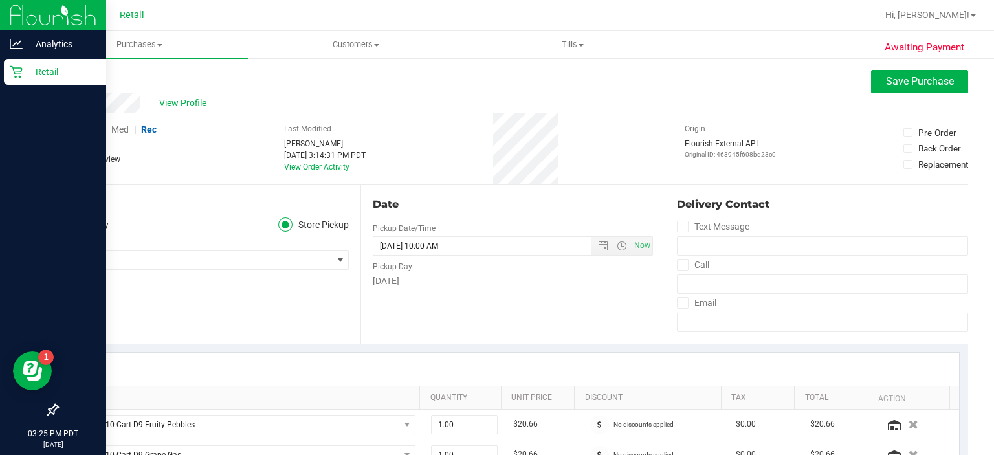
click at [19, 76] on icon at bounding box center [16, 72] width 12 height 12
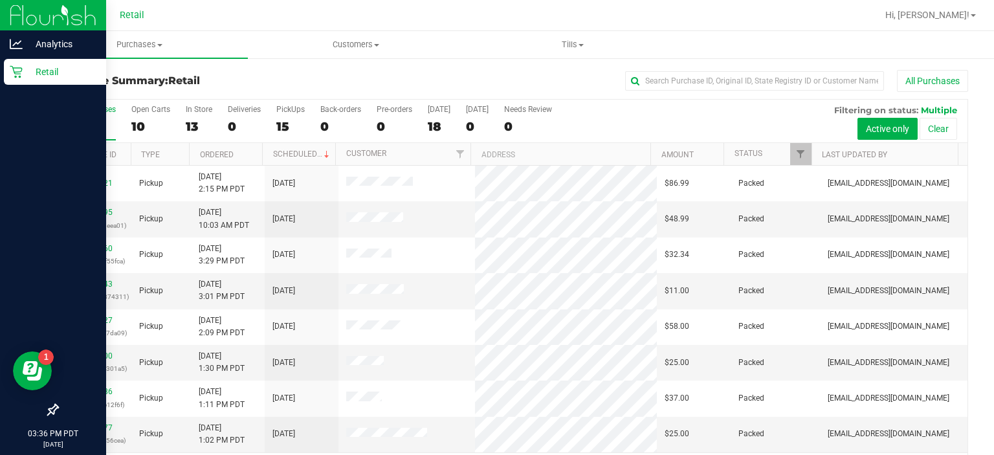
click at [21, 75] on icon at bounding box center [16, 71] width 13 height 13
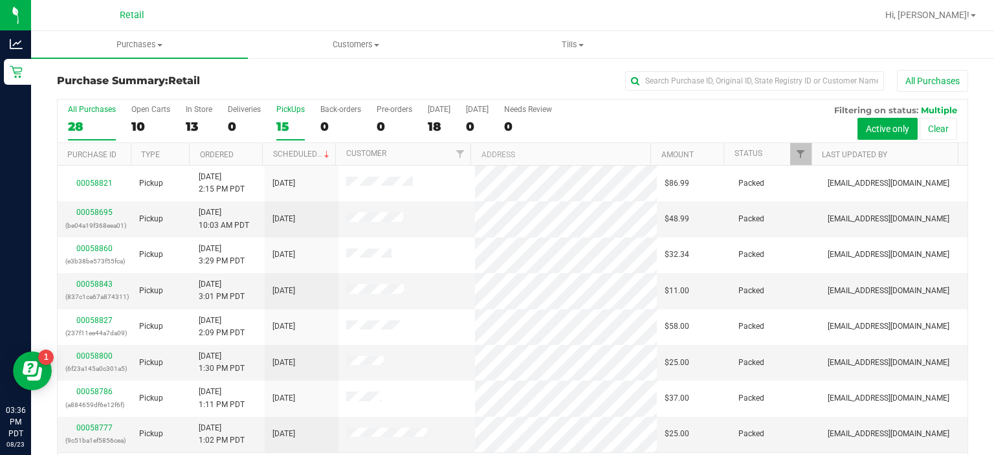
click at [290, 112] on div "PickUps" at bounding box center [290, 109] width 28 height 9
click at [0, 0] on input "PickUps 15" at bounding box center [0, 0] width 0 height 0
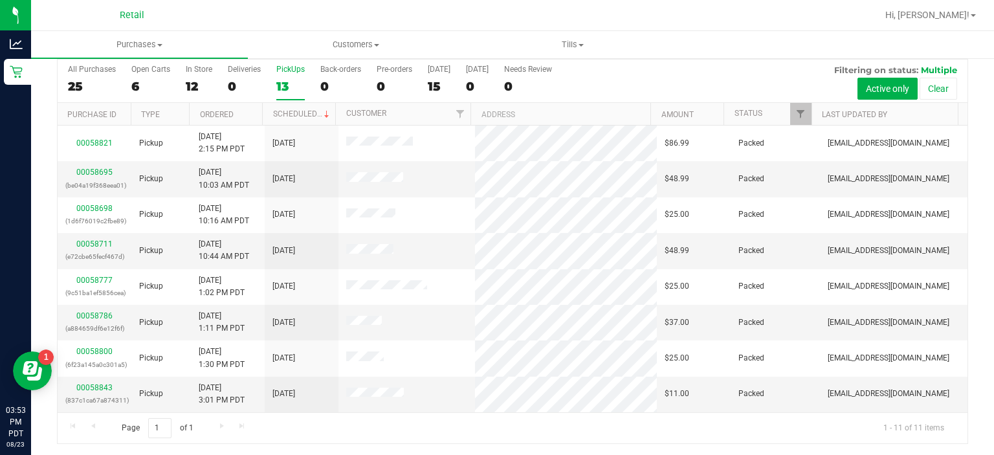
click at [953, 30] on nav "Retail Hi, [PERSON_NAME]!" at bounding box center [512, 15] width 963 height 31
click at [949, 14] on span "Hi, [PERSON_NAME]!" at bounding box center [927, 15] width 84 height 10
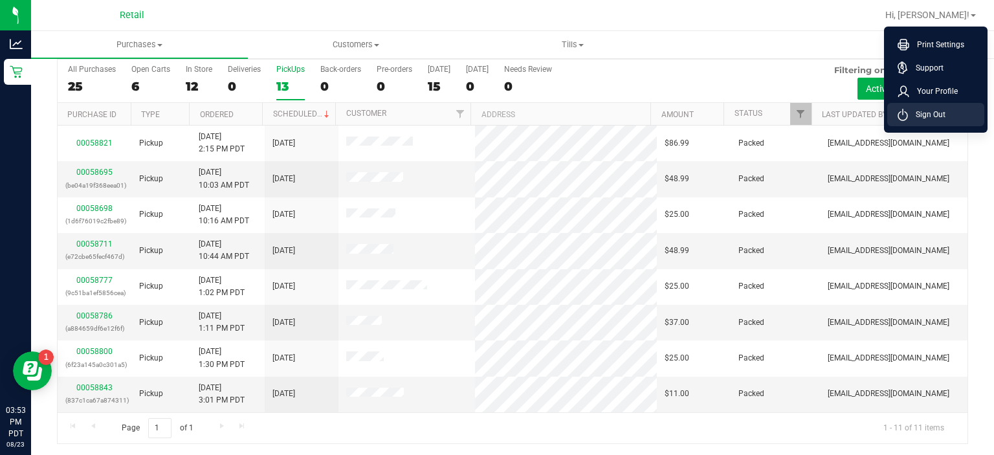
click at [952, 118] on li "Sign Out" at bounding box center [935, 114] width 97 height 23
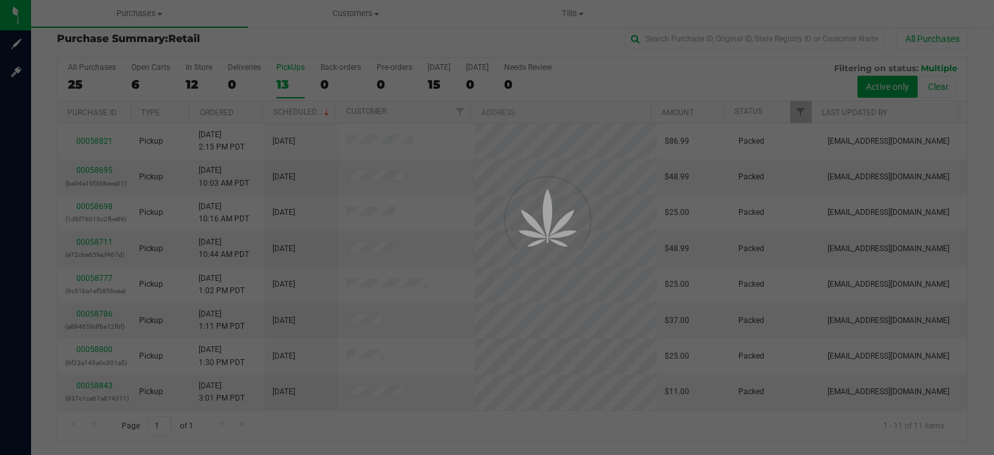
scroll to position [9, 0]
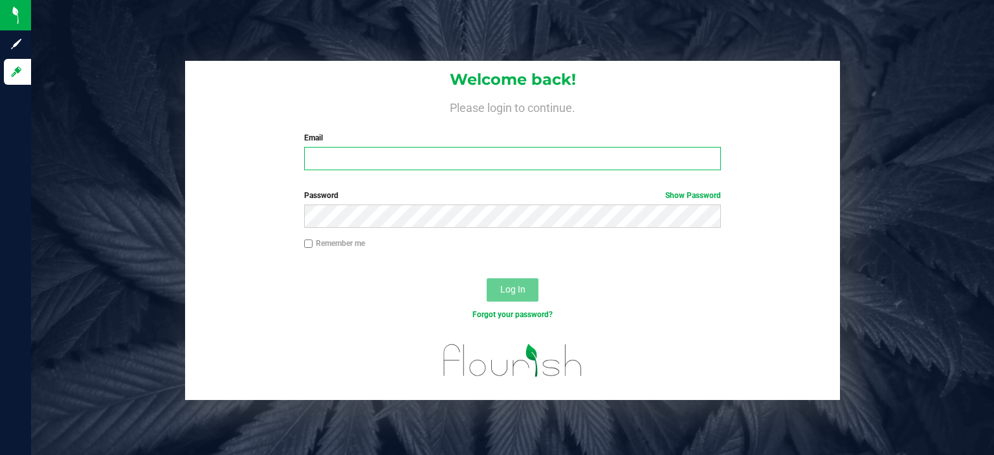
click at [427, 157] on input "Email" at bounding box center [512, 158] width 417 height 23
type input "[EMAIL_ADDRESS][DOMAIN_NAME]"
click at [702, 163] on input "[EMAIL_ADDRESS][DOMAIN_NAME]" at bounding box center [512, 158] width 417 height 23
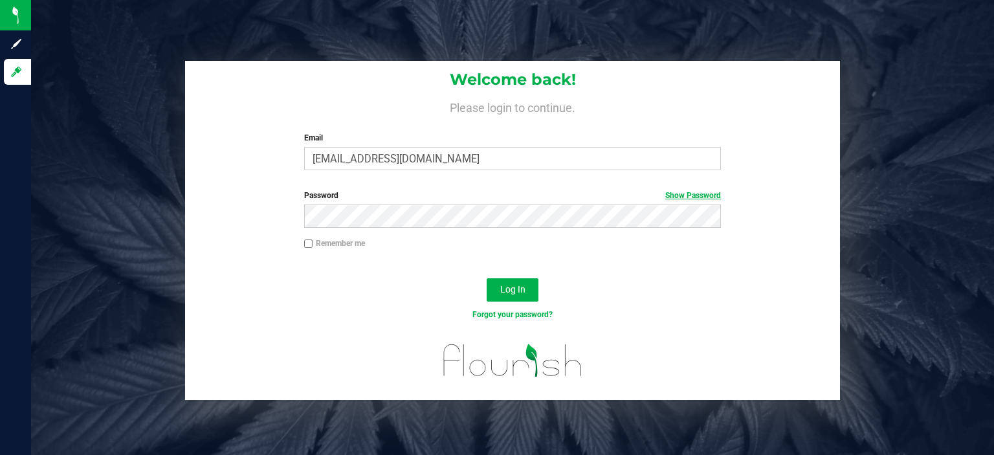
click at [702, 191] on link "Show Password" at bounding box center [693, 195] width 56 height 9
click at [487, 278] on button "Log In" at bounding box center [513, 289] width 52 height 23
